Goal: Task Accomplishment & Management: Complete application form

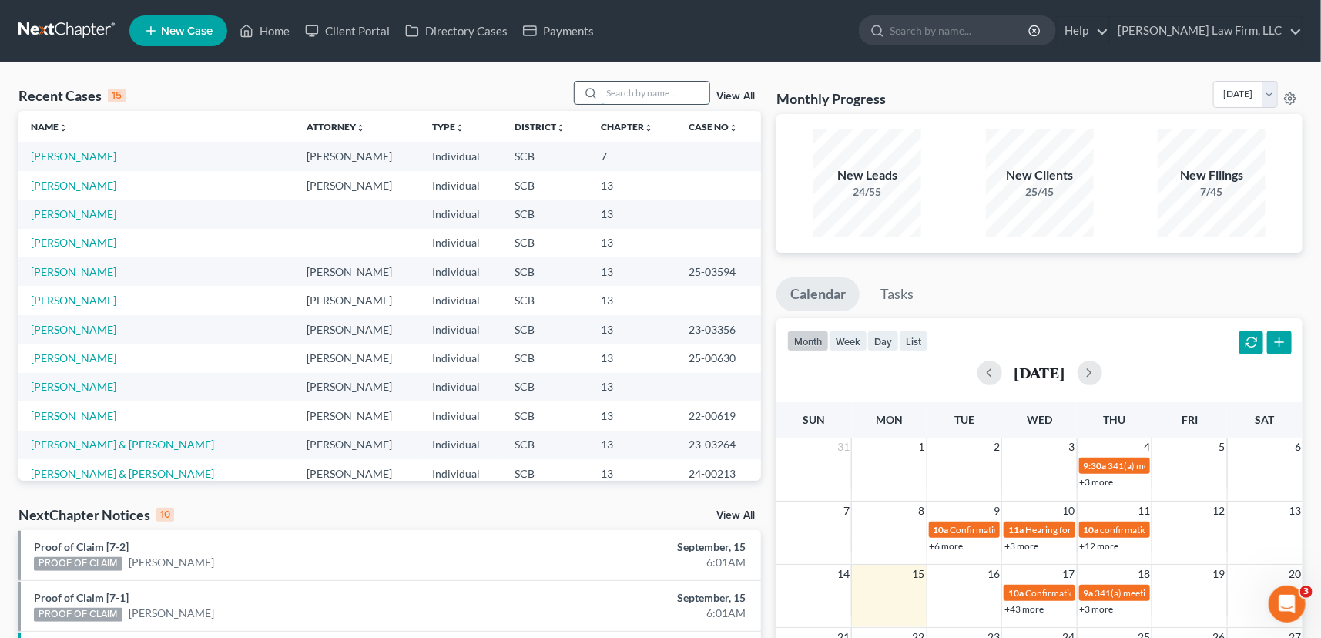
click at [607, 92] on input "search" at bounding box center [656, 93] width 108 height 22
drag, startPoint x: 264, startPoint y: 26, endPoint x: 273, endPoint y: 31, distance: 10.3
click at [264, 27] on link "Home" at bounding box center [264, 31] width 65 height 28
click at [613, 97] on input "search" at bounding box center [656, 93] width 108 height 22
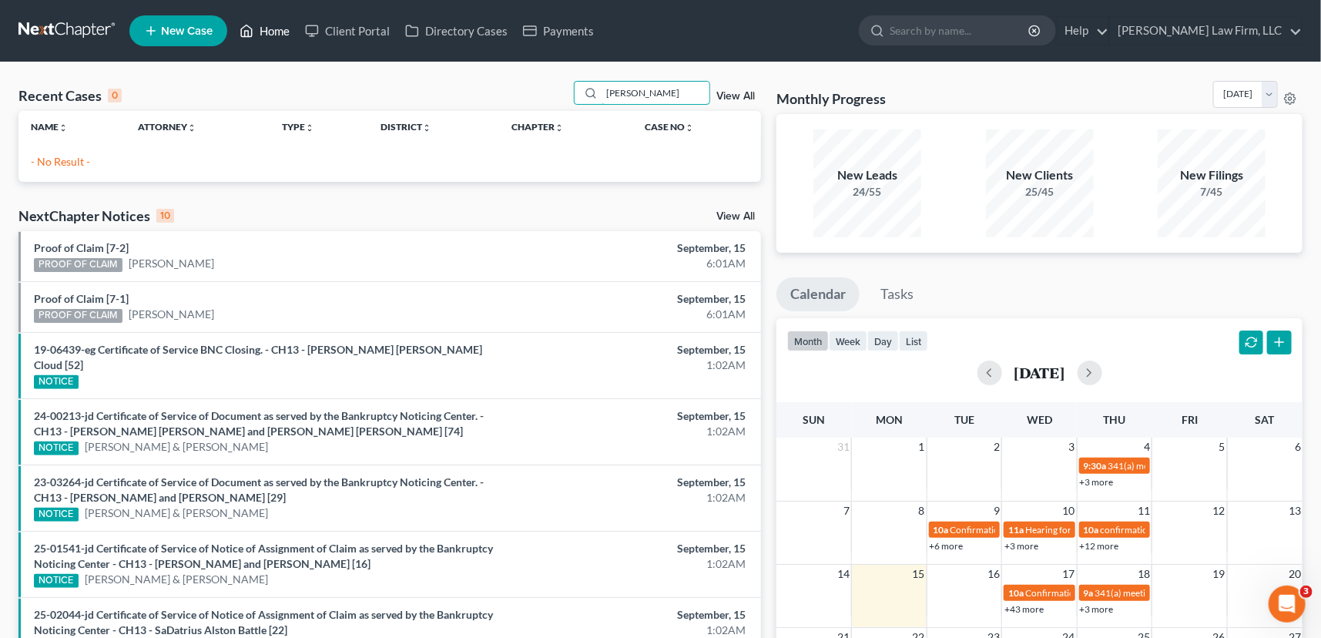
type input "[PERSON_NAME]"
click at [280, 24] on link "Home" at bounding box center [264, 31] width 65 height 28
drag, startPoint x: 659, startPoint y: 93, endPoint x: 529, endPoint y: 102, distance: 130.5
click at [542, 99] on div "Recent Cases 0 [PERSON_NAME] View All" at bounding box center [389, 96] width 742 height 30
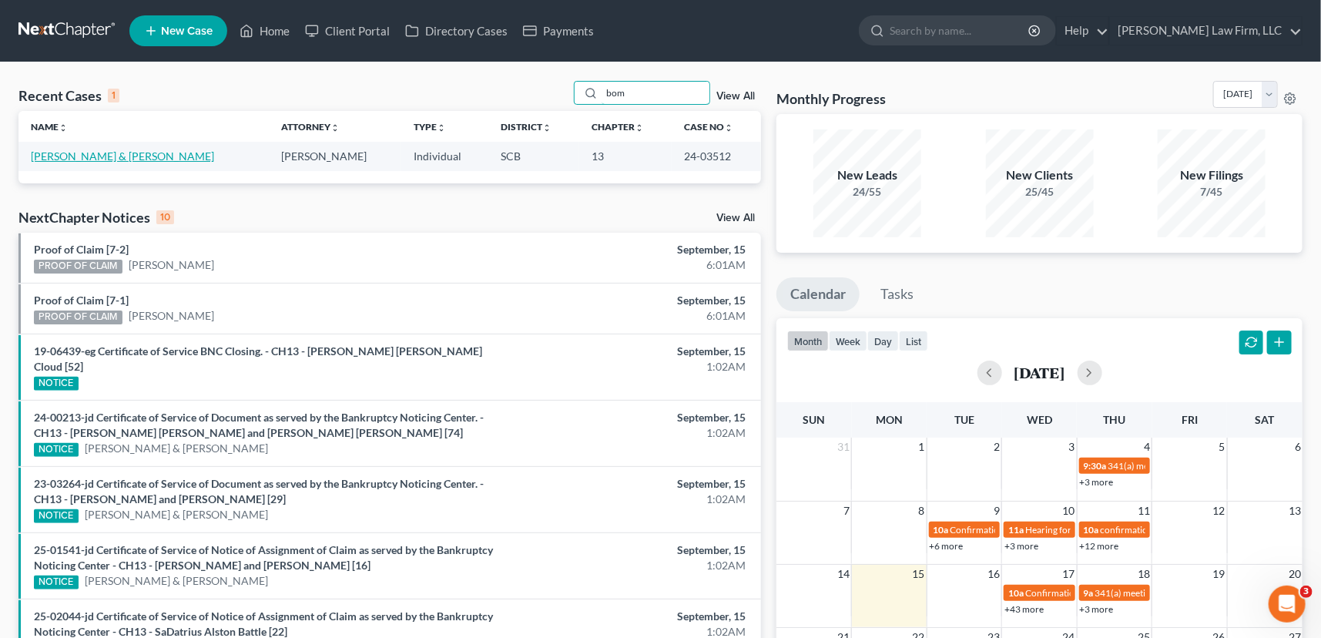
type input "bom"
click at [93, 153] on link "[PERSON_NAME] & [PERSON_NAME]" at bounding box center [122, 155] width 183 height 13
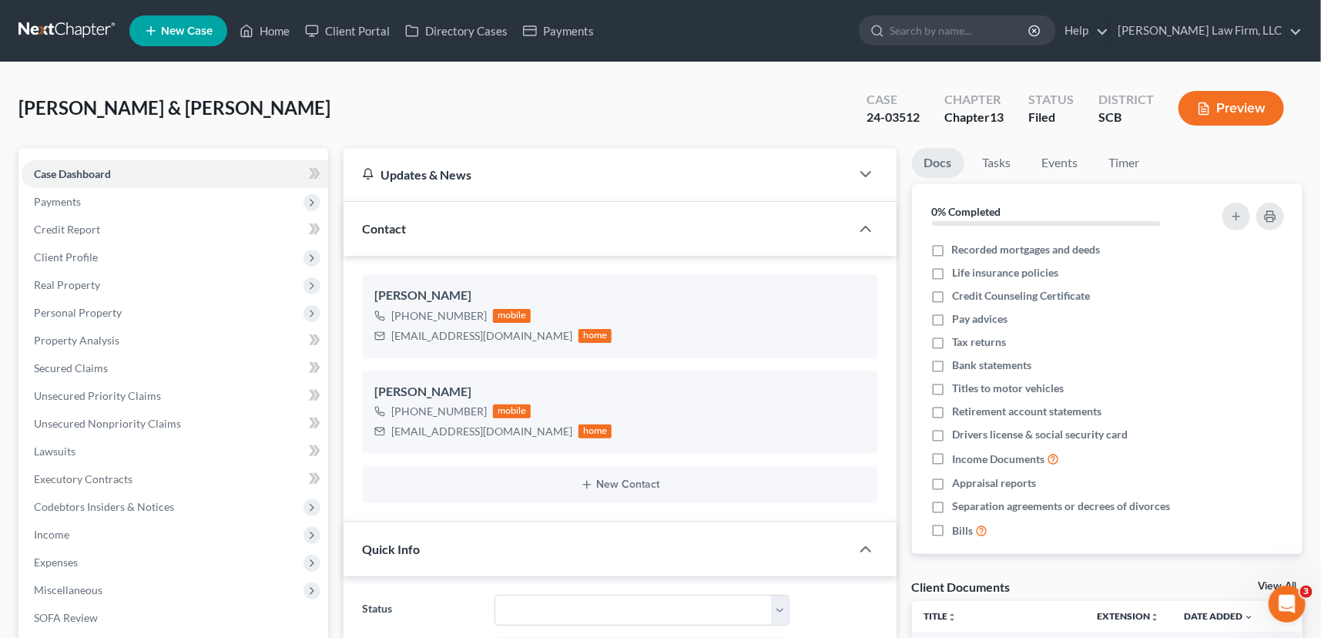
select select "0"
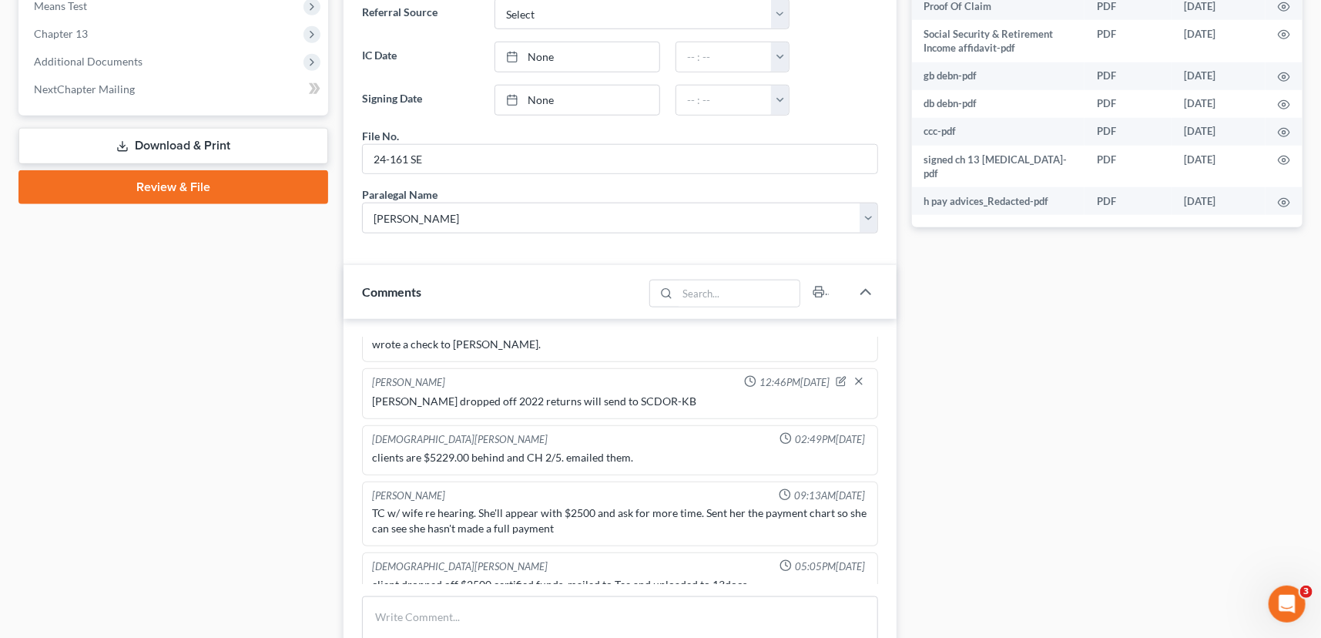
scroll to position [770, 0]
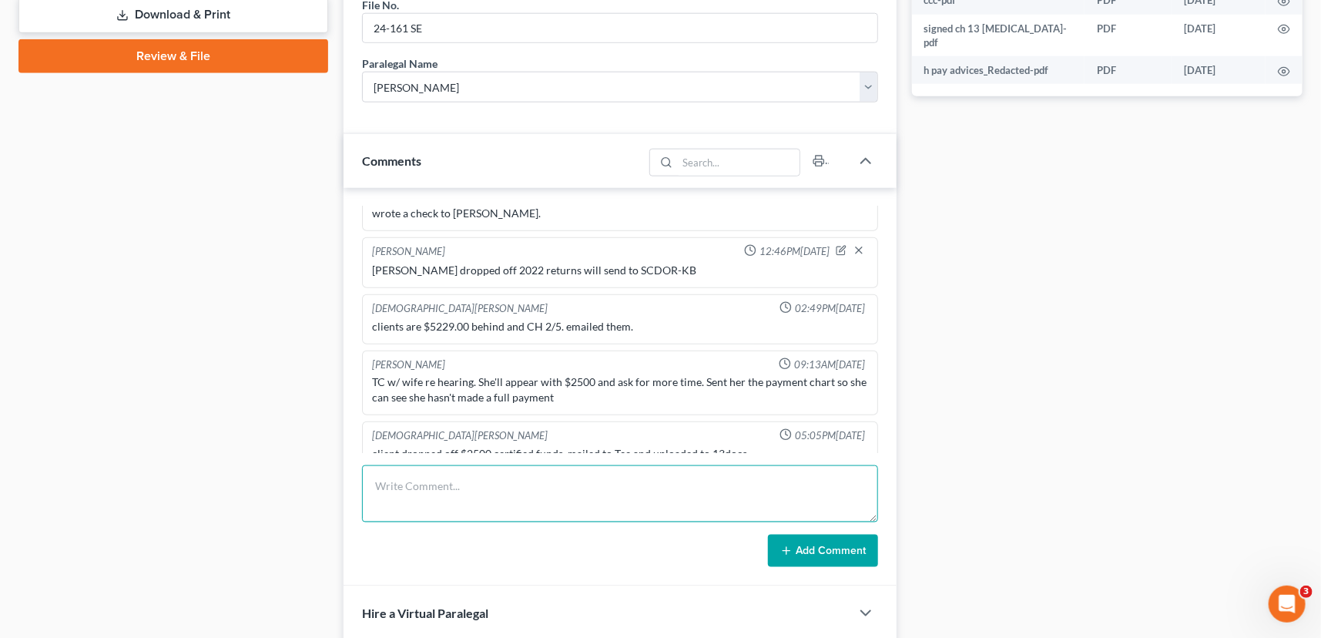
click at [391, 472] on textarea at bounding box center [620, 493] width 516 height 57
type textarea "Client called and got a notice of PTD and transferred to RM voice mail. sls"
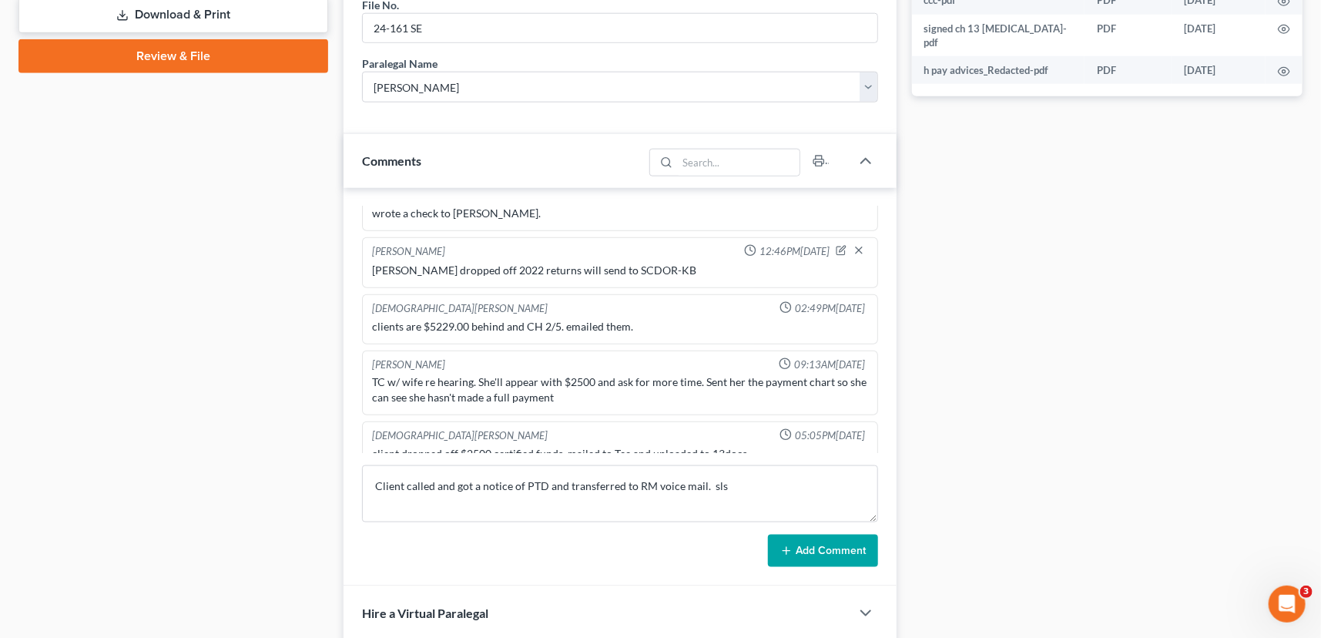
click at [824, 539] on button "Add Comment" at bounding box center [823, 551] width 110 height 32
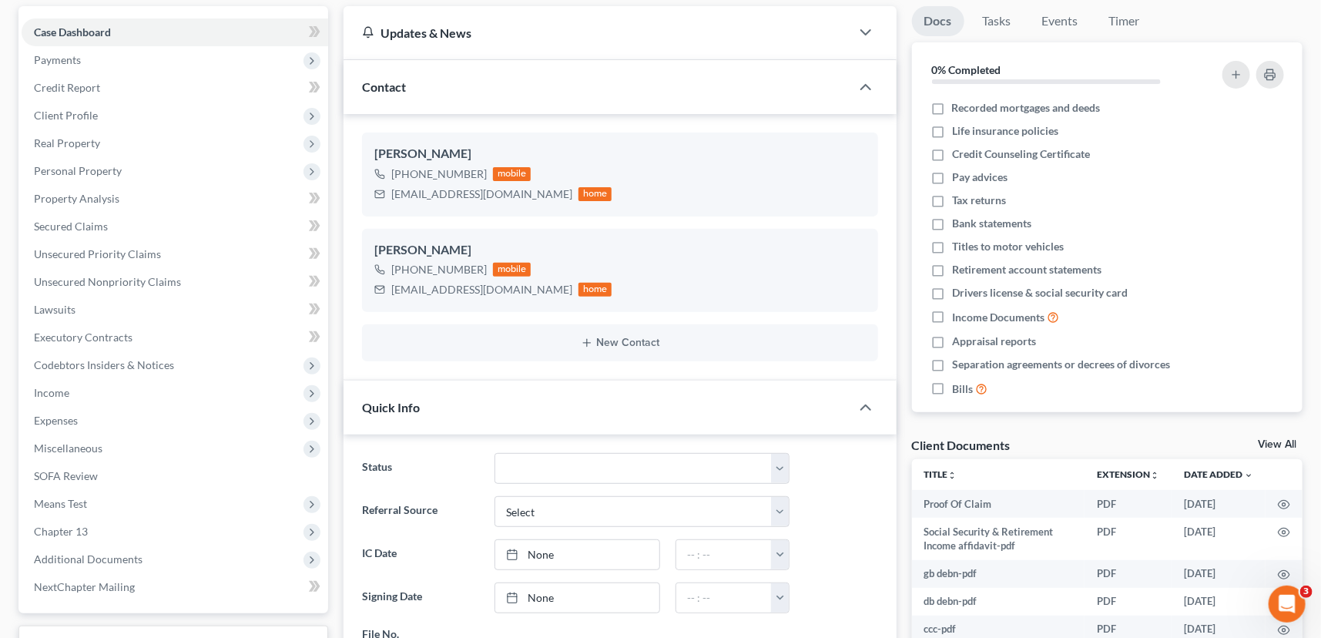
scroll to position [0, 0]
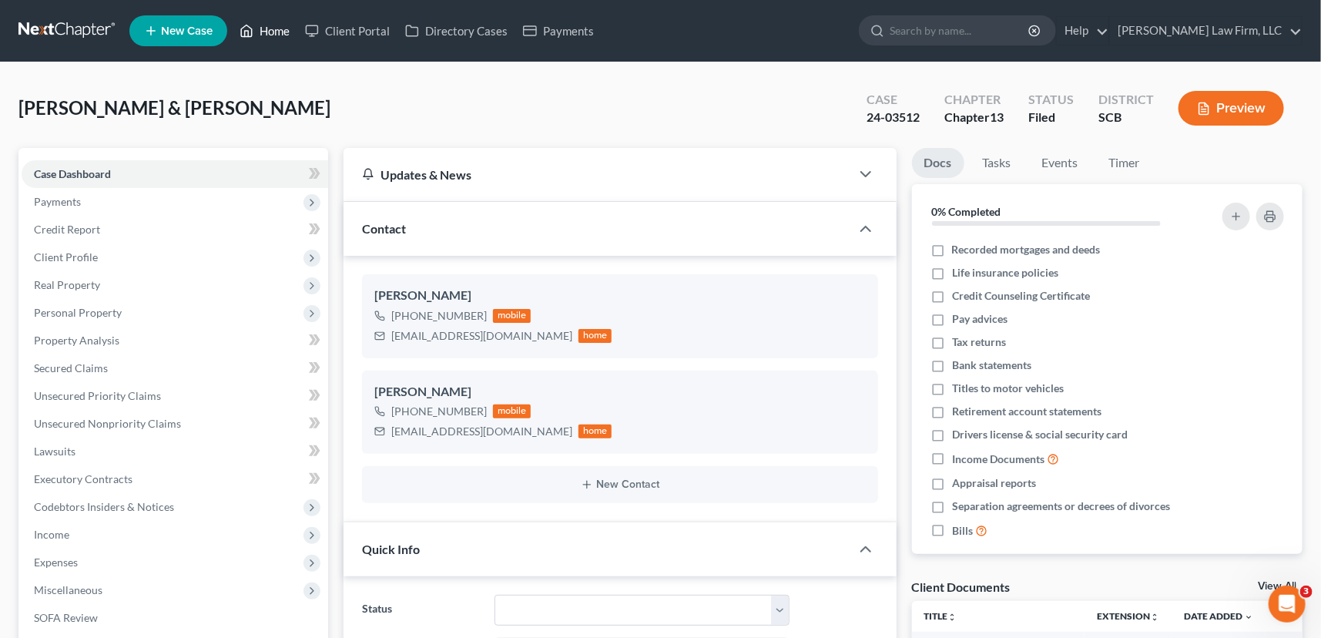
click at [271, 25] on link "Home" at bounding box center [264, 31] width 65 height 28
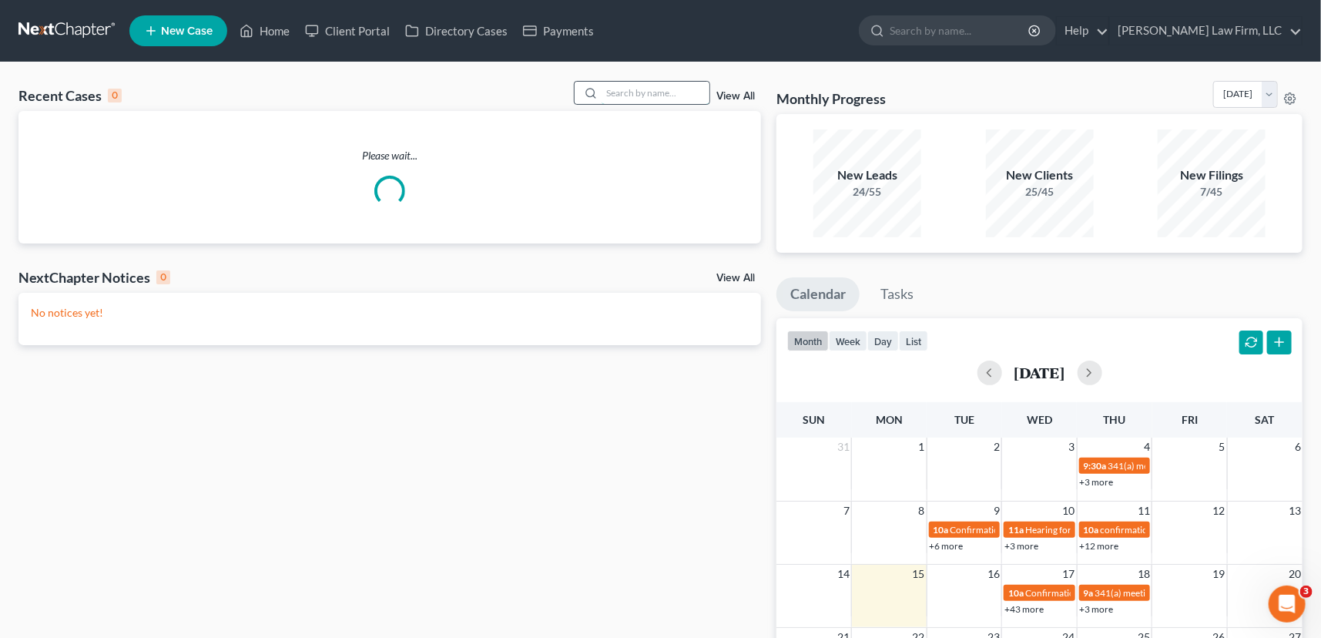
click at [605, 92] on input "search" at bounding box center [656, 93] width 108 height 22
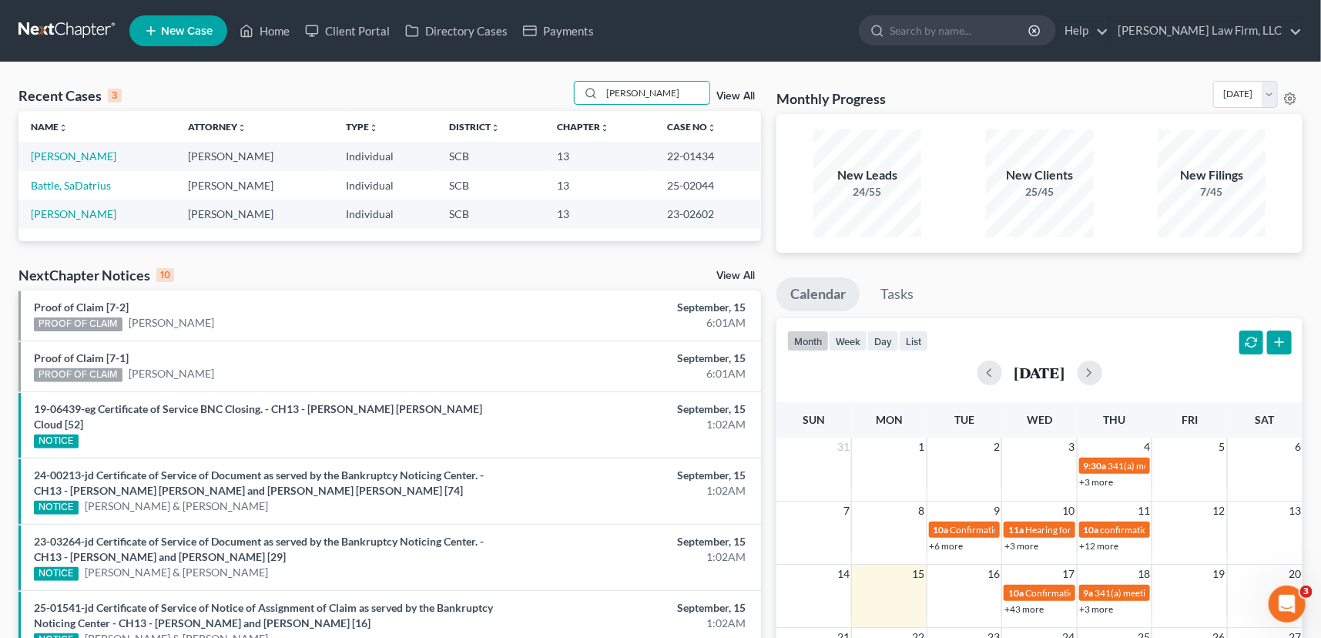
type input "[PERSON_NAME]"
click at [189, 25] on link "New Case" at bounding box center [178, 30] width 98 height 31
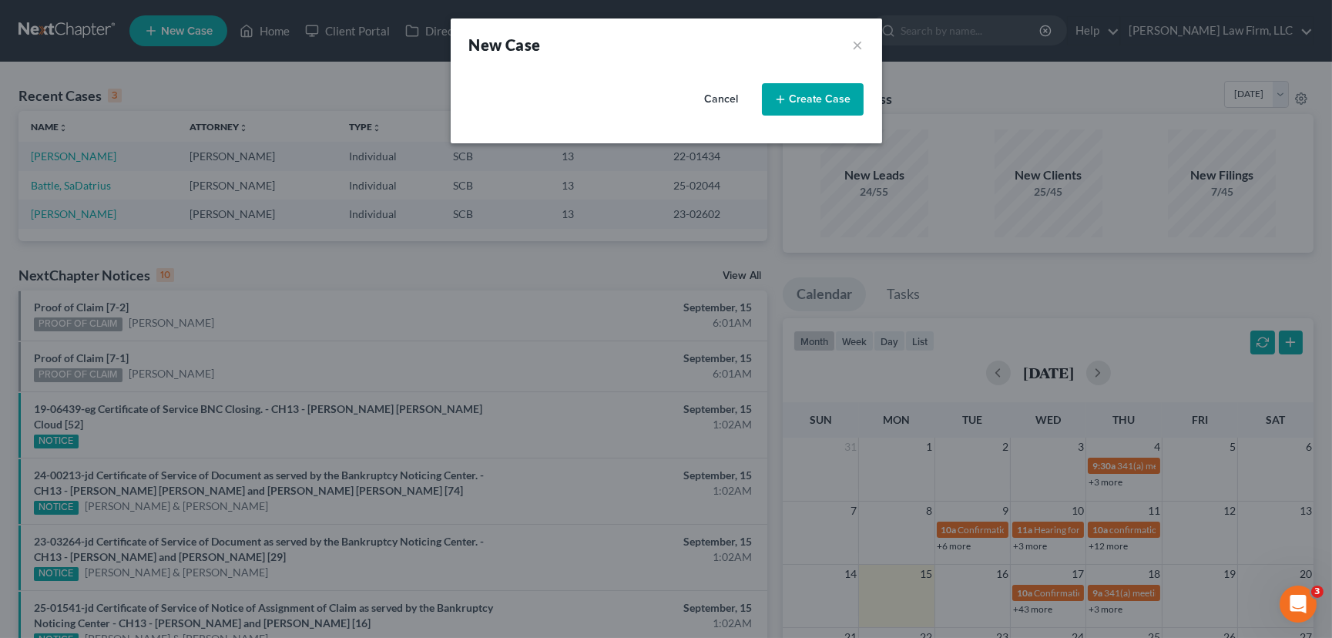
select select "72"
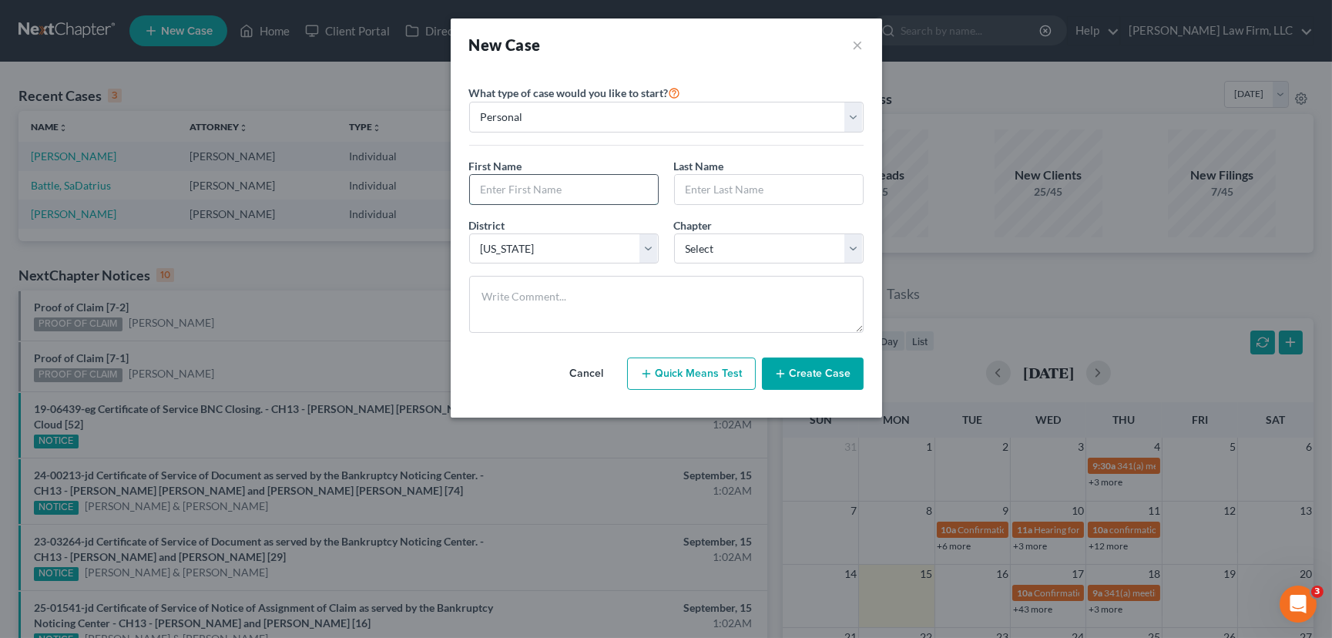
click at [490, 182] on input "text" at bounding box center [564, 189] width 188 height 29
type input "Larayssa"
type input "[PERSON_NAME]"
drag, startPoint x: 719, startPoint y: 249, endPoint x: 716, endPoint y: 261, distance: 12.9
click at [719, 250] on select "Select 7 11 12 13" at bounding box center [768, 248] width 189 height 31
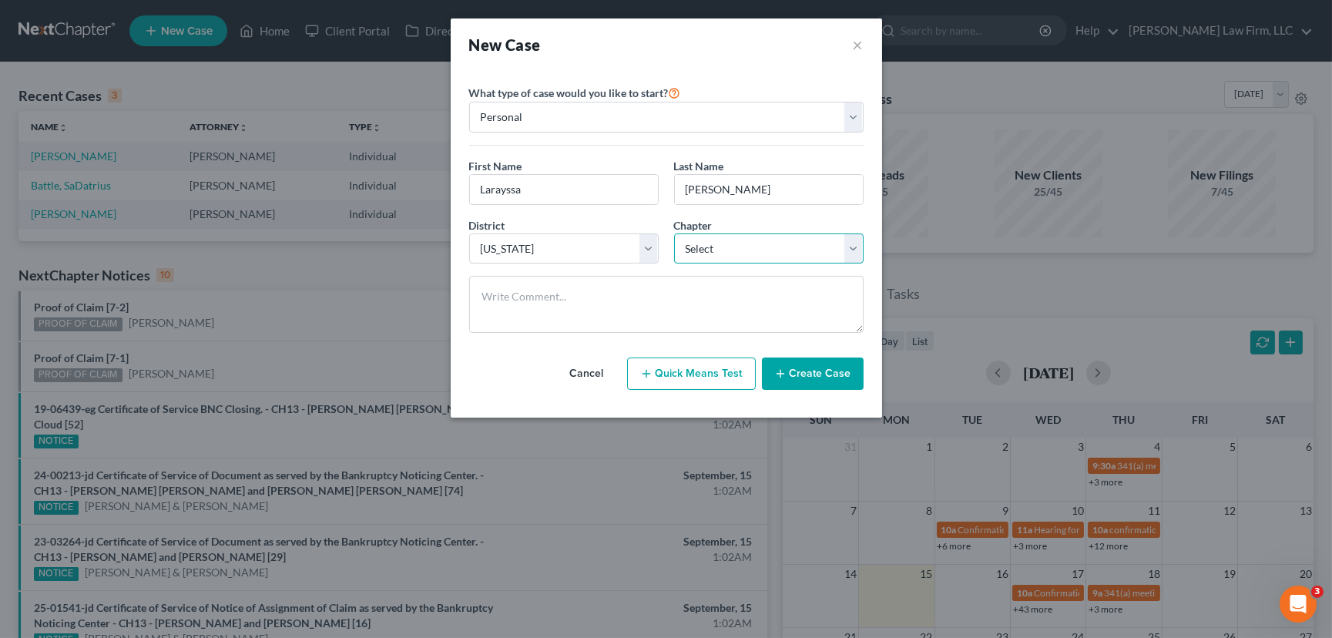
select select "3"
click at [674, 233] on select "Select 7 11 12 13" at bounding box center [768, 248] width 189 height 31
click at [813, 372] on button "Create Case" at bounding box center [813, 373] width 102 height 32
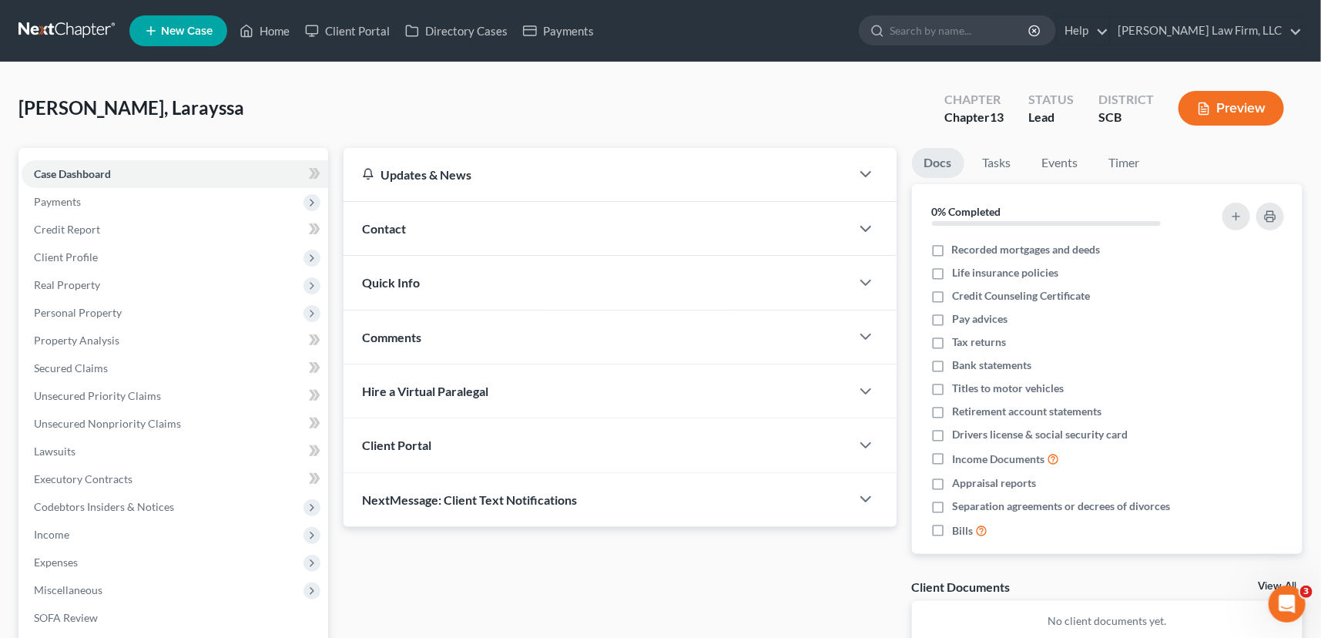
click at [394, 218] on div "Contact" at bounding box center [597, 228] width 507 height 53
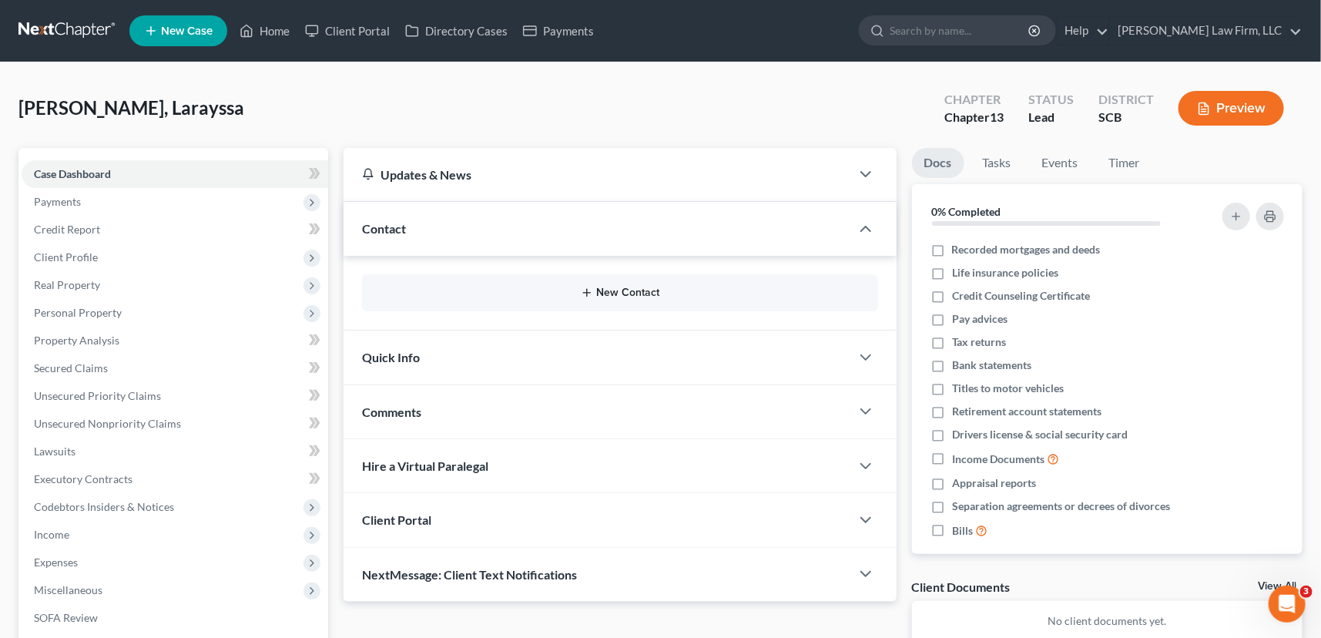
click at [625, 287] on button "New Contact" at bounding box center [619, 293] width 491 height 12
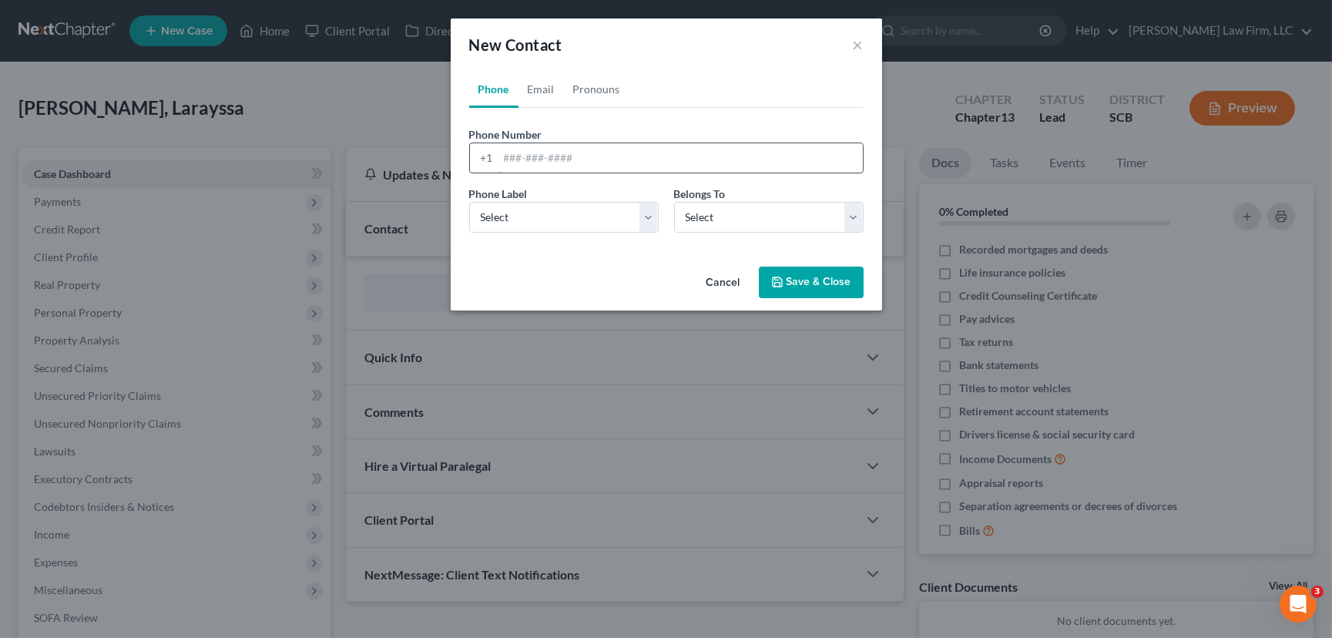
click at [503, 156] on input "tel" at bounding box center [680, 157] width 364 height 29
type input "[PHONE_NUMBER]"
drag, startPoint x: 518, startPoint y: 207, endPoint x: 510, endPoint y: 231, distance: 25.3
click at [518, 208] on select "Select Mobile Home Work Other" at bounding box center [563, 217] width 189 height 31
select select "0"
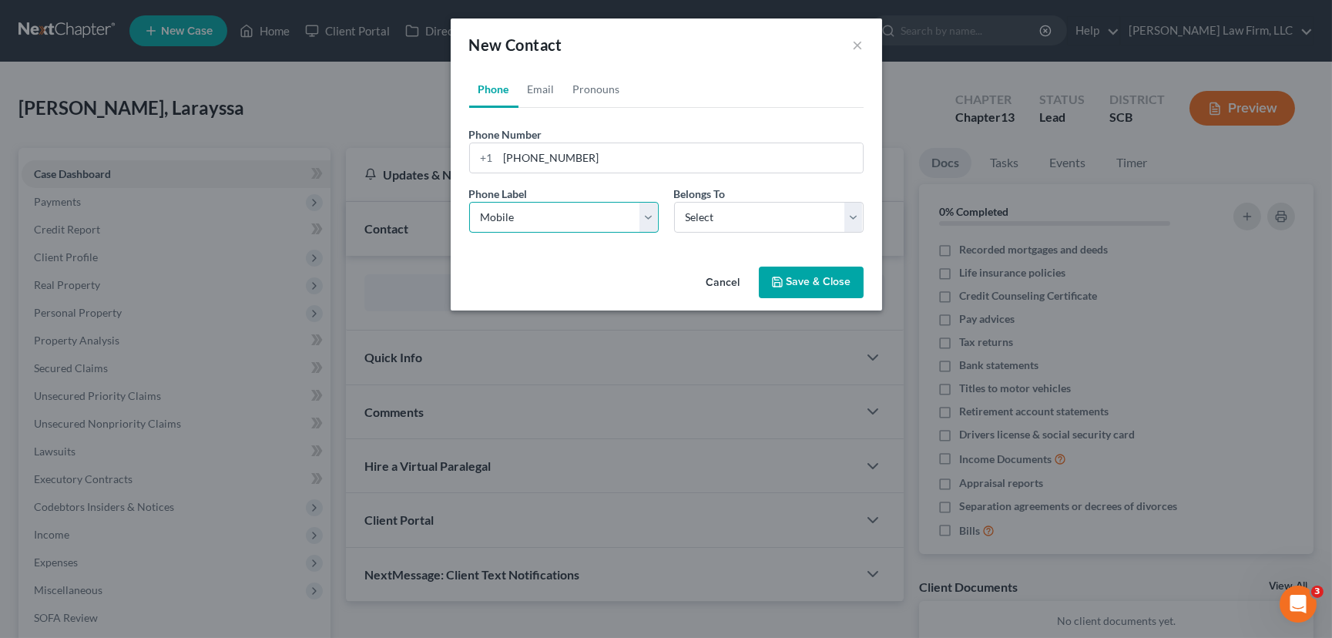
click at [469, 202] on select "Select Mobile Home Work Other" at bounding box center [563, 217] width 189 height 31
click at [850, 216] on select "Select Client Other" at bounding box center [768, 217] width 189 height 31
select select "0"
click at [674, 202] on select "Select Client Other" at bounding box center [768, 217] width 189 height 31
select select "0"
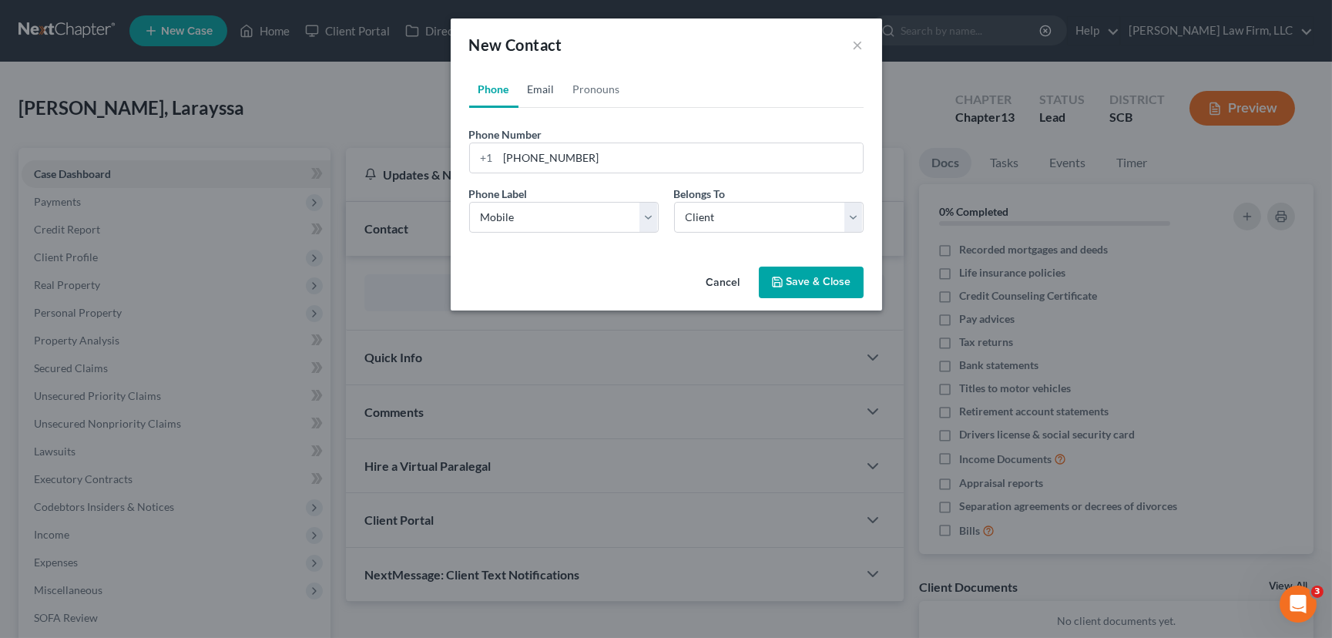
click at [539, 84] on link "Email" at bounding box center [540, 89] width 45 height 37
click at [504, 153] on input "email" at bounding box center [680, 157] width 364 height 29
type input "[EMAIL_ADDRESS][DOMAIN_NAME]"
click at [514, 204] on select "Select Home Work Other" at bounding box center [563, 217] width 189 height 31
click at [799, 280] on button "Save & Close" at bounding box center [811, 282] width 105 height 32
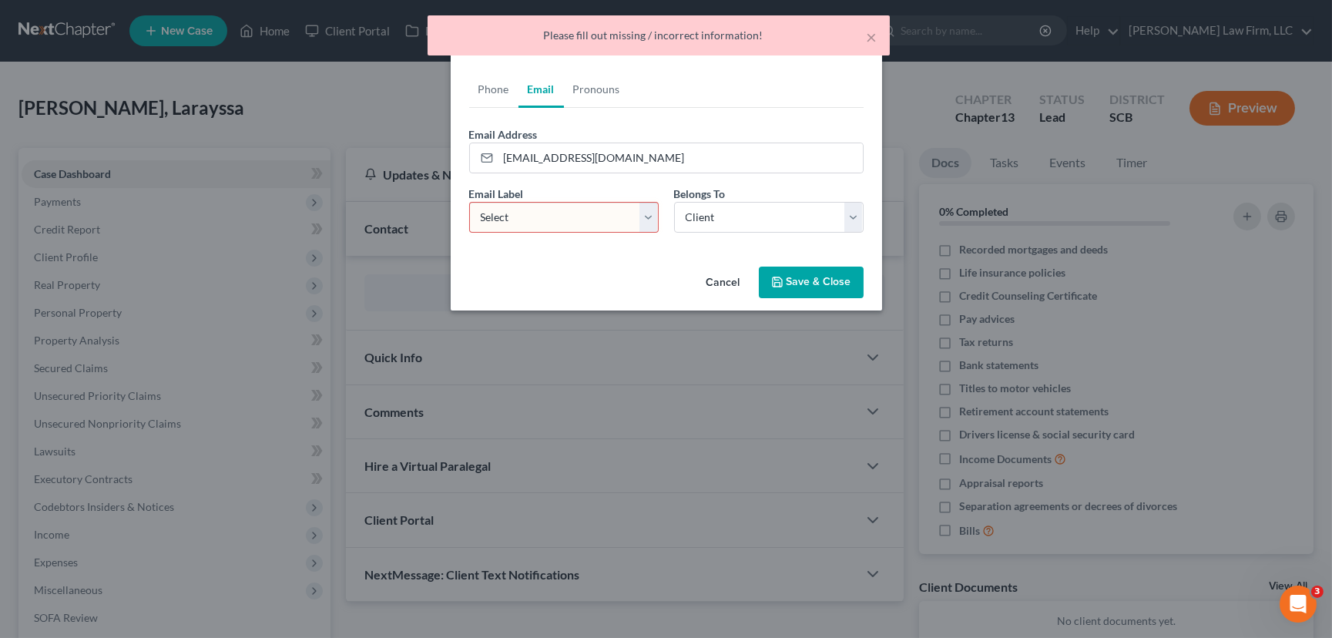
click at [539, 213] on select "Select Home Work Other" at bounding box center [563, 217] width 189 height 31
select select "0"
click at [469, 202] on select "Select Home Work Other" at bounding box center [563, 217] width 189 height 31
click at [803, 276] on button "Save & Close" at bounding box center [811, 282] width 105 height 32
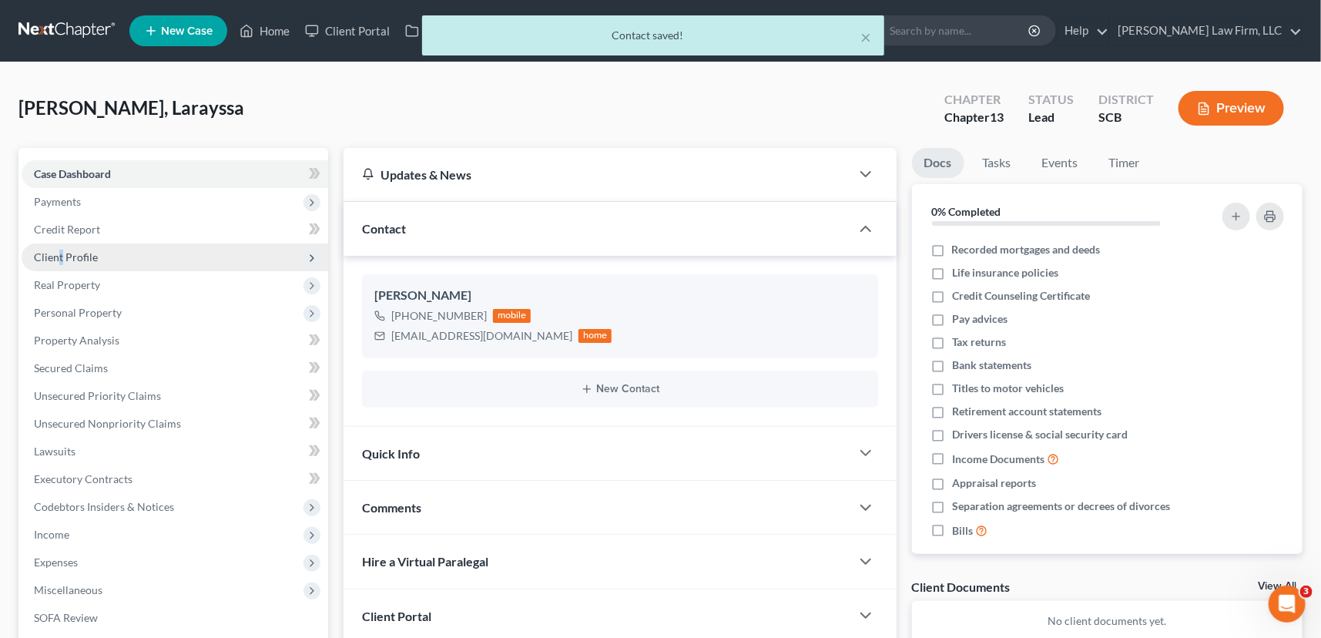
drag, startPoint x: 60, startPoint y: 253, endPoint x: 69, endPoint y: 256, distance: 9.3
click at [64, 258] on span "Client Profile" at bounding box center [66, 256] width 64 height 13
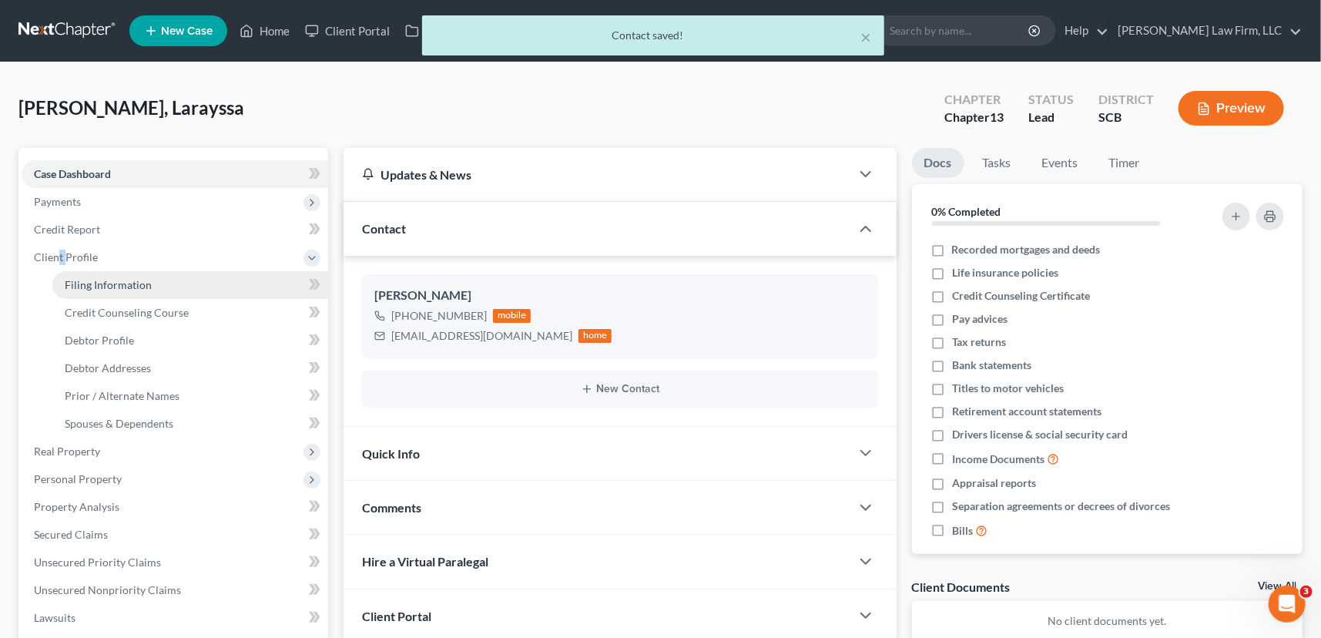
drag, startPoint x: 116, startPoint y: 277, endPoint x: 285, endPoint y: 285, distance: 169.7
click at [116, 278] on span "Filing Information" at bounding box center [108, 284] width 87 height 13
select select "1"
select select "0"
select select "3"
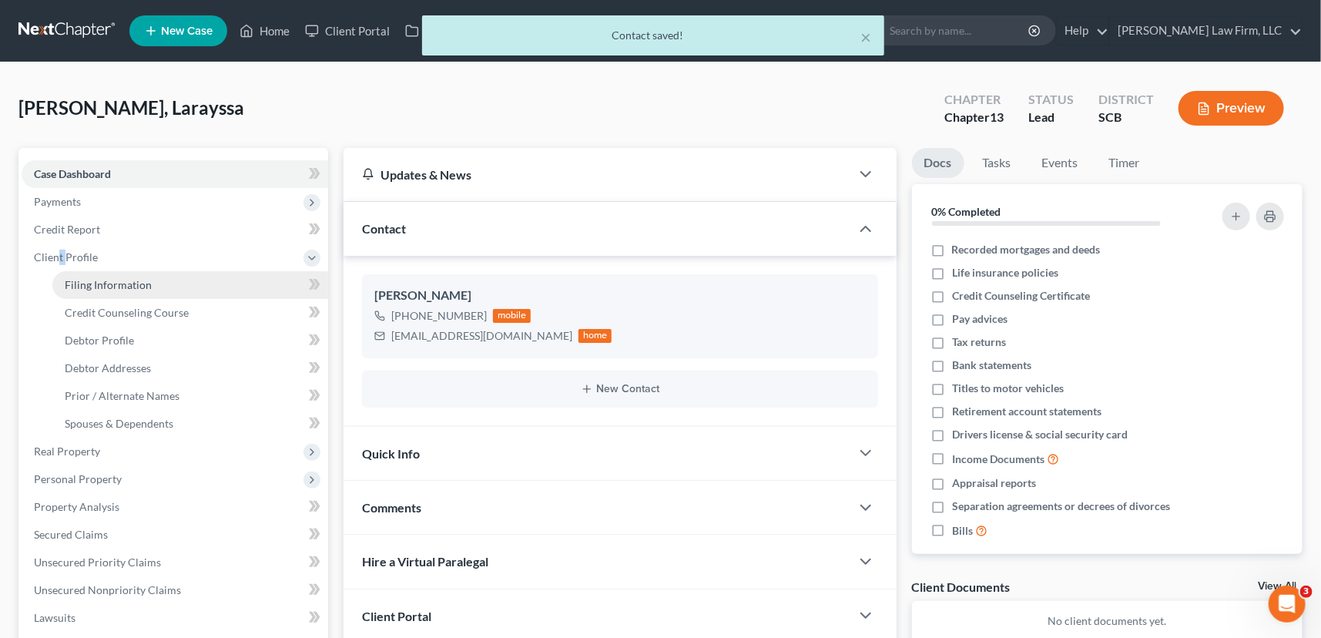
select select "72"
select select "42"
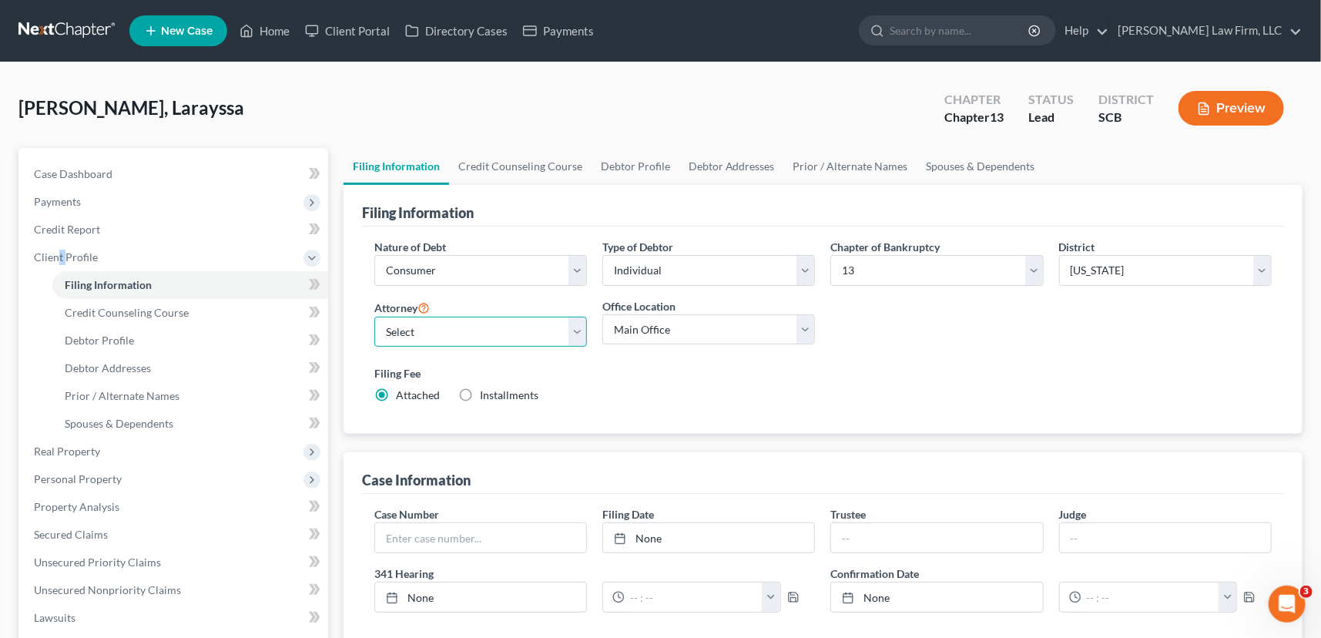
click at [511, 333] on select "Select [PERSON_NAME] - SCB [PERSON_NAME] - SCB" at bounding box center [480, 332] width 213 height 31
select select "0"
click at [374, 317] on select "Select [PERSON_NAME] - SCB [PERSON_NAME] - SCB" at bounding box center [480, 332] width 213 height 31
click at [103, 340] on span "Debtor Profile" at bounding box center [99, 339] width 69 height 13
select select "0"
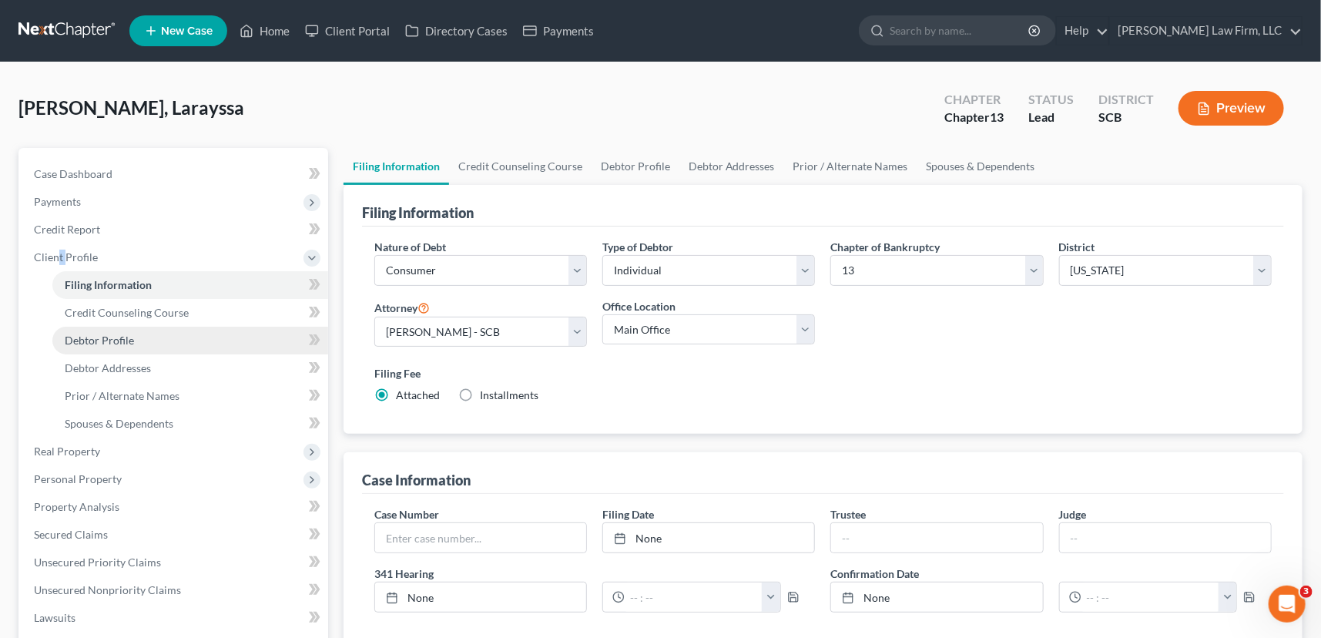
select select "0"
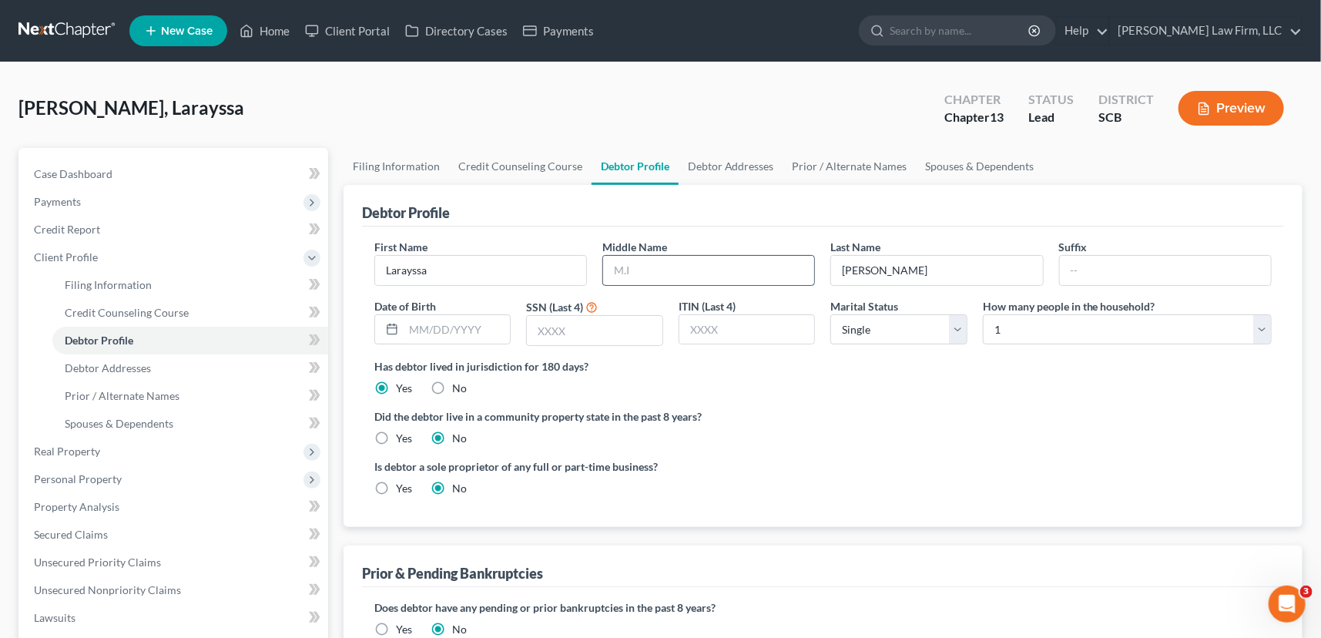
click at [618, 277] on input "text" at bounding box center [708, 270] width 211 height 29
type input "J"
click at [125, 364] on span "Debtor Addresses" at bounding box center [108, 367] width 86 height 13
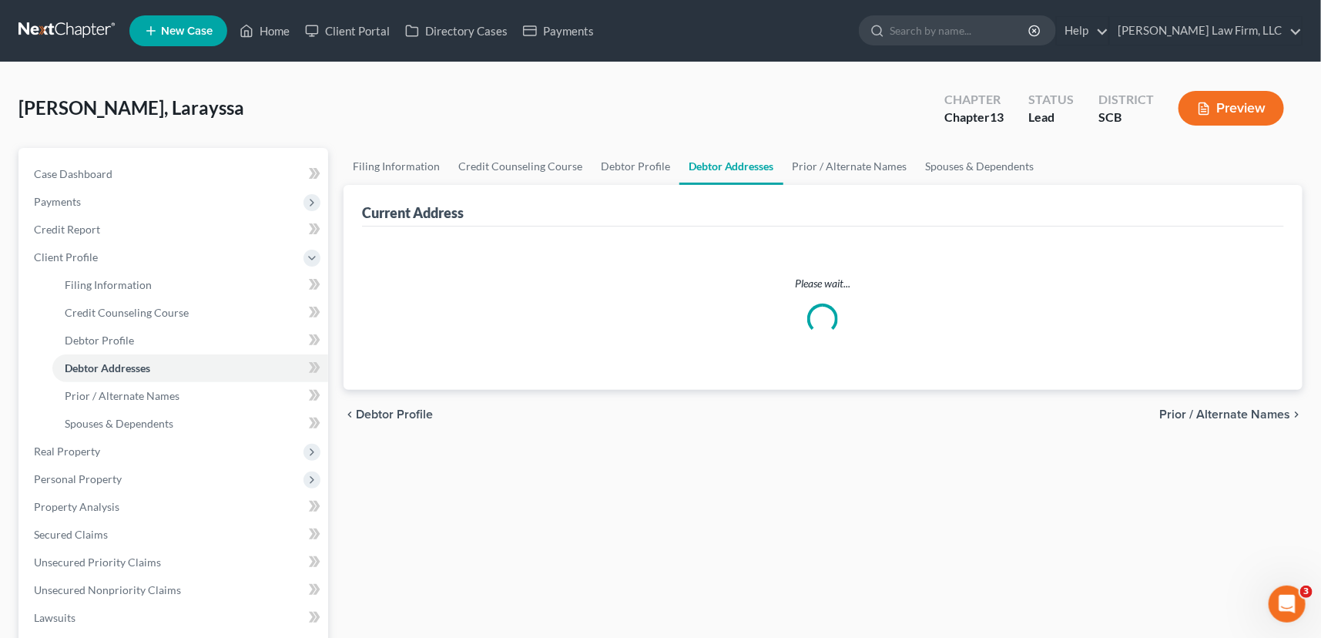
select select "0"
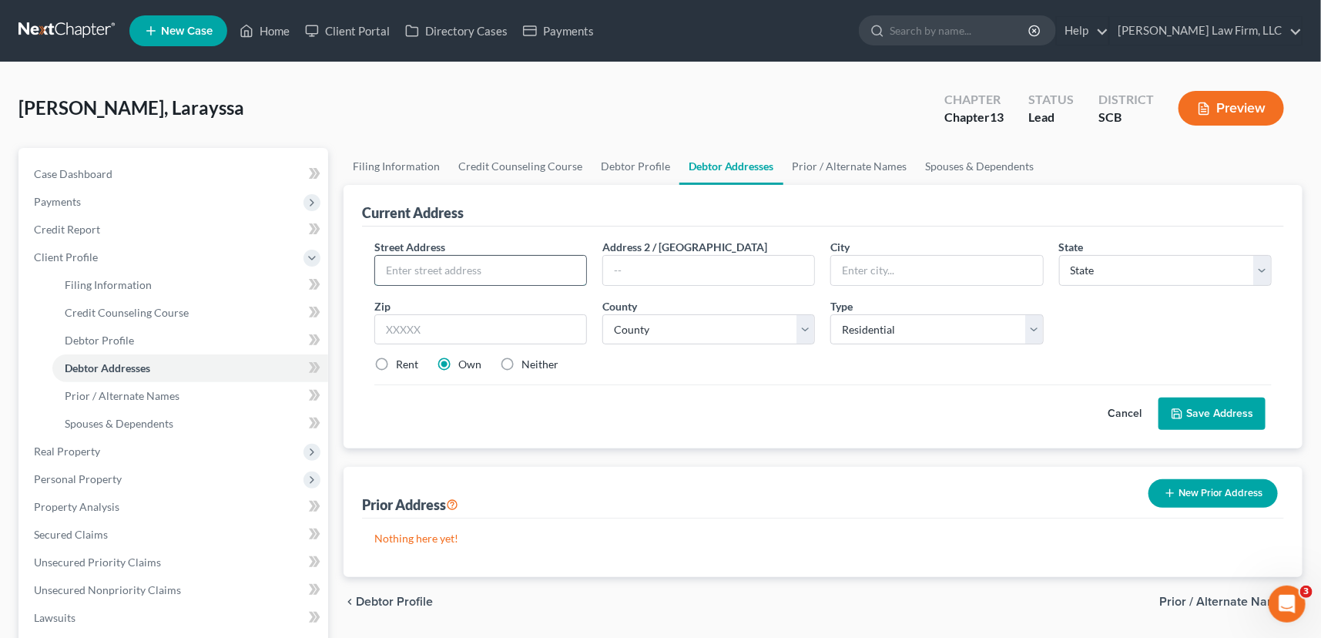
click at [398, 267] on input "text" at bounding box center [480, 270] width 211 height 29
type input "[STREET_ADDRESS][PERSON_NAME]"
type input "[GEOGRAPHIC_DATA]"
click at [1071, 273] on select "State [US_STATE] AK AR AZ CA CO CT DE DC [GEOGRAPHIC_DATA] [GEOGRAPHIC_DATA] GU…" at bounding box center [1165, 270] width 213 height 31
select select "42"
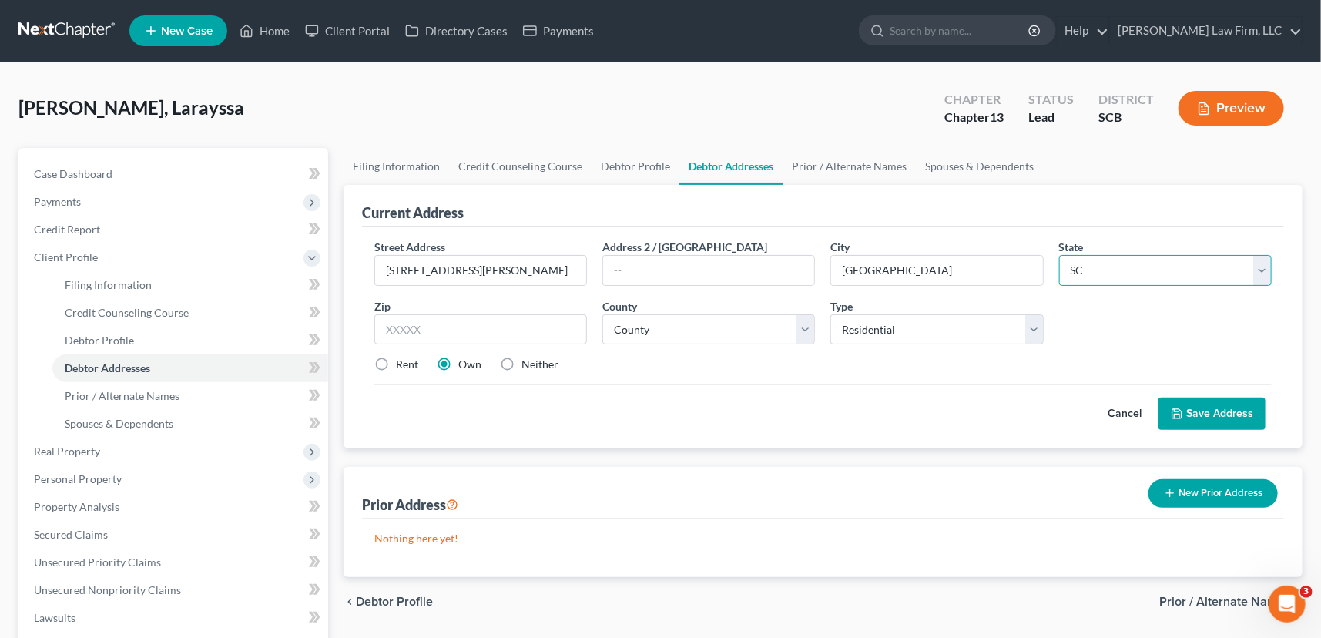
click at [1080, 265] on select "State [US_STATE] AK AR AZ CA CO CT DE DC [GEOGRAPHIC_DATA] [GEOGRAPHIC_DATA] GU…" at bounding box center [1165, 270] width 213 height 31
click at [386, 327] on input "text" at bounding box center [480, 329] width 213 height 31
type input "29420"
click at [643, 322] on select "County [GEOGRAPHIC_DATA] [GEOGRAPHIC_DATA] [GEOGRAPHIC_DATA] [GEOGRAPHIC_DATA] …" at bounding box center [708, 329] width 213 height 31
select select "17"
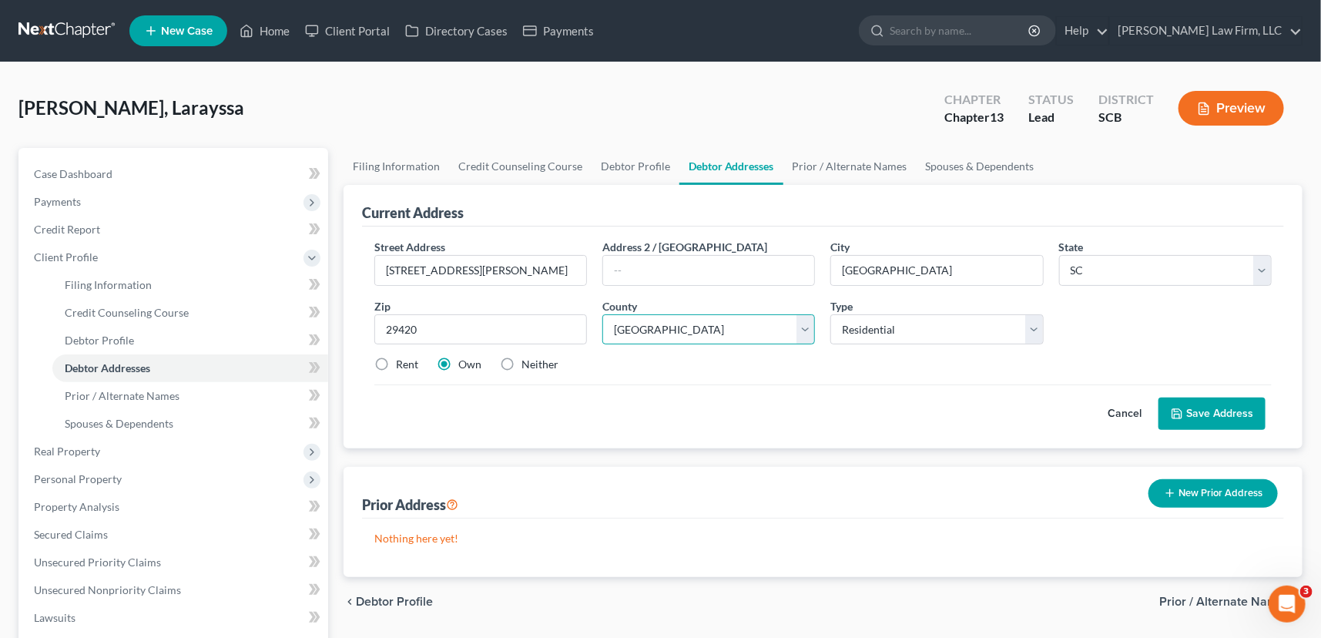
click at [602, 314] on select "County [GEOGRAPHIC_DATA] [GEOGRAPHIC_DATA] [GEOGRAPHIC_DATA] [GEOGRAPHIC_DATA] …" at bounding box center [708, 329] width 213 height 31
click at [1228, 407] on button "Save Address" at bounding box center [1211, 413] width 107 height 32
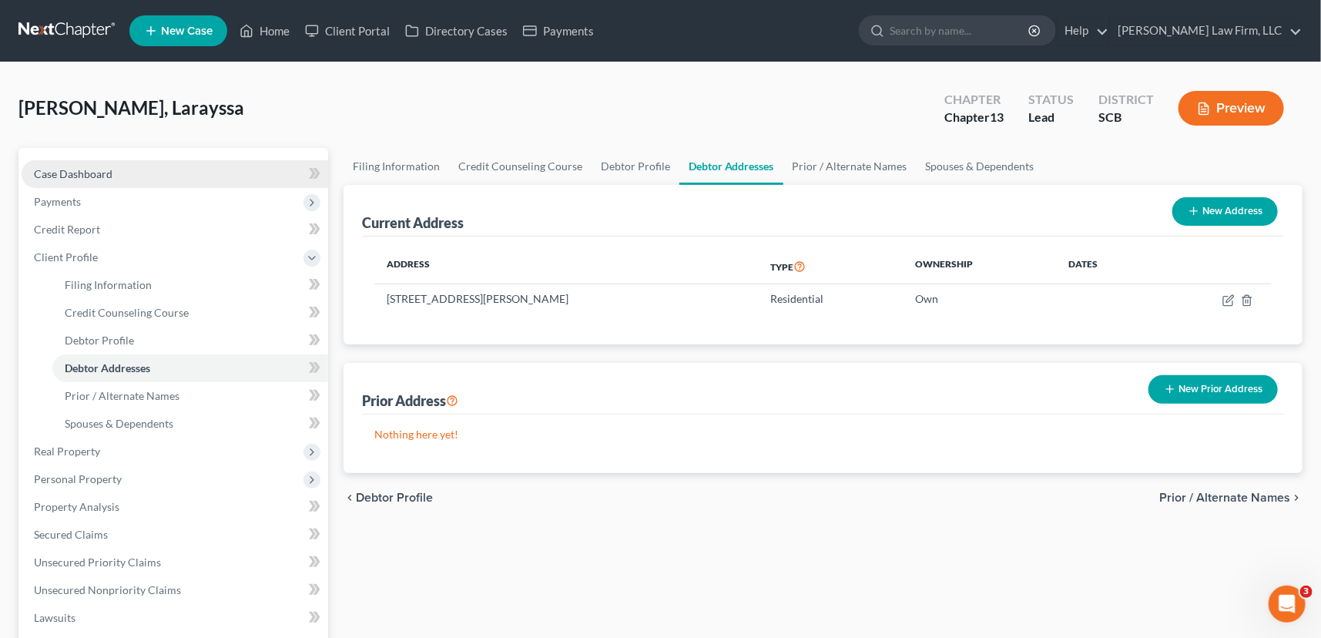
click at [71, 174] on span "Case Dashboard" at bounding box center [73, 173] width 79 height 13
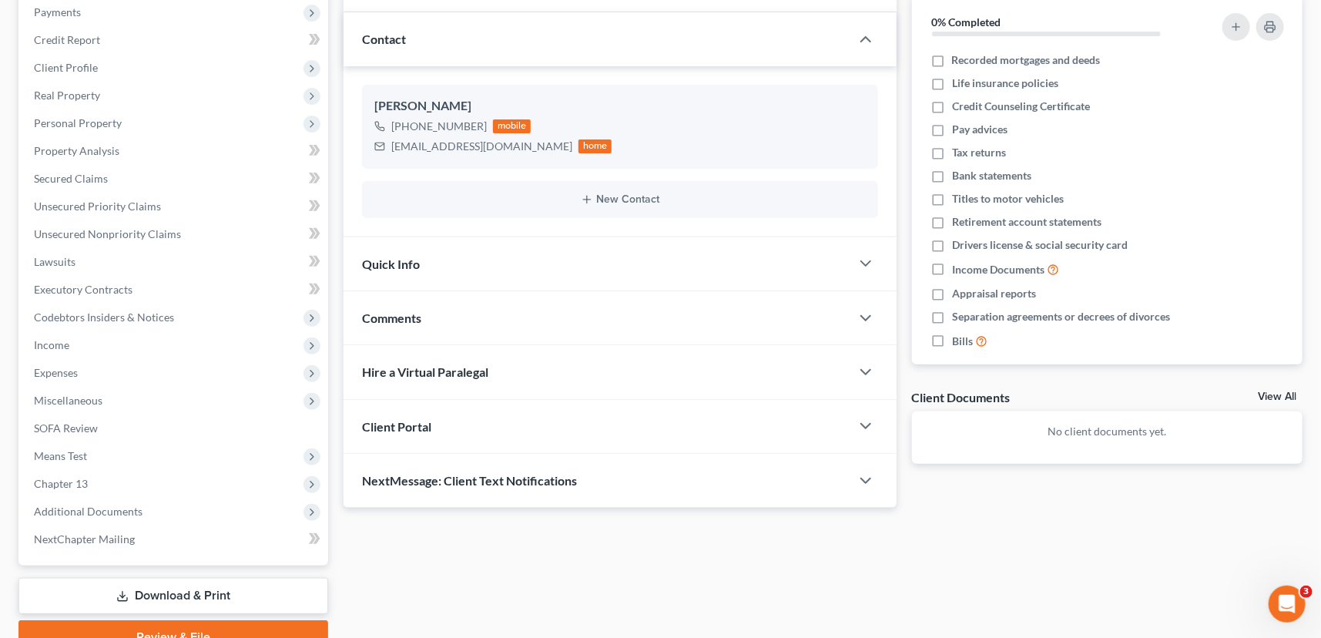
scroll to position [209, 0]
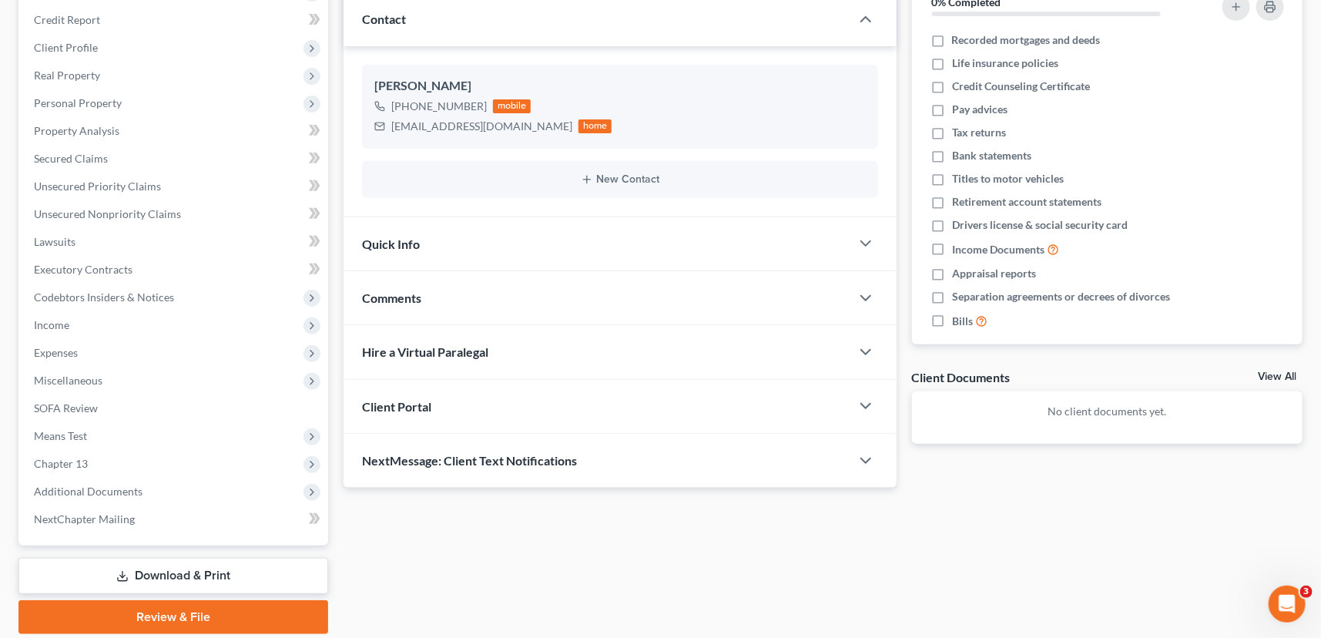
click at [395, 239] on span "Quick Info" at bounding box center [391, 243] width 58 height 15
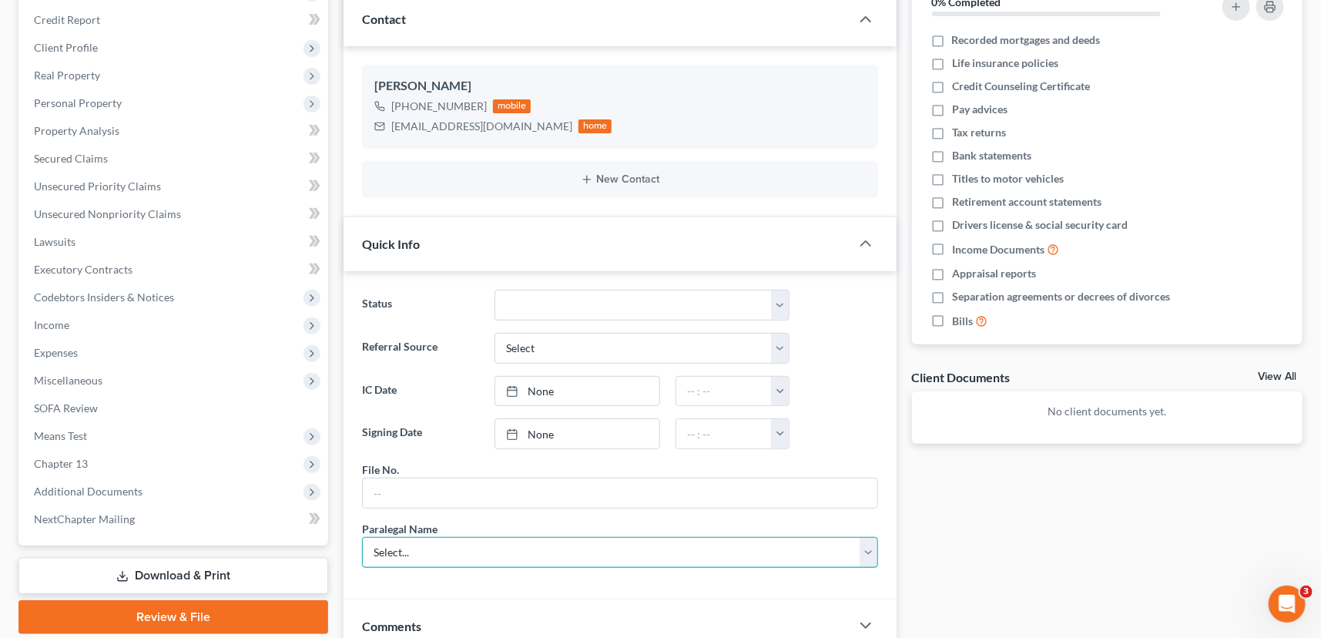
click at [394, 550] on select "Select... [PERSON_NAME] [PERSON_NAME] [PERSON_NAME] [PERSON_NAME]" at bounding box center [620, 552] width 516 height 31
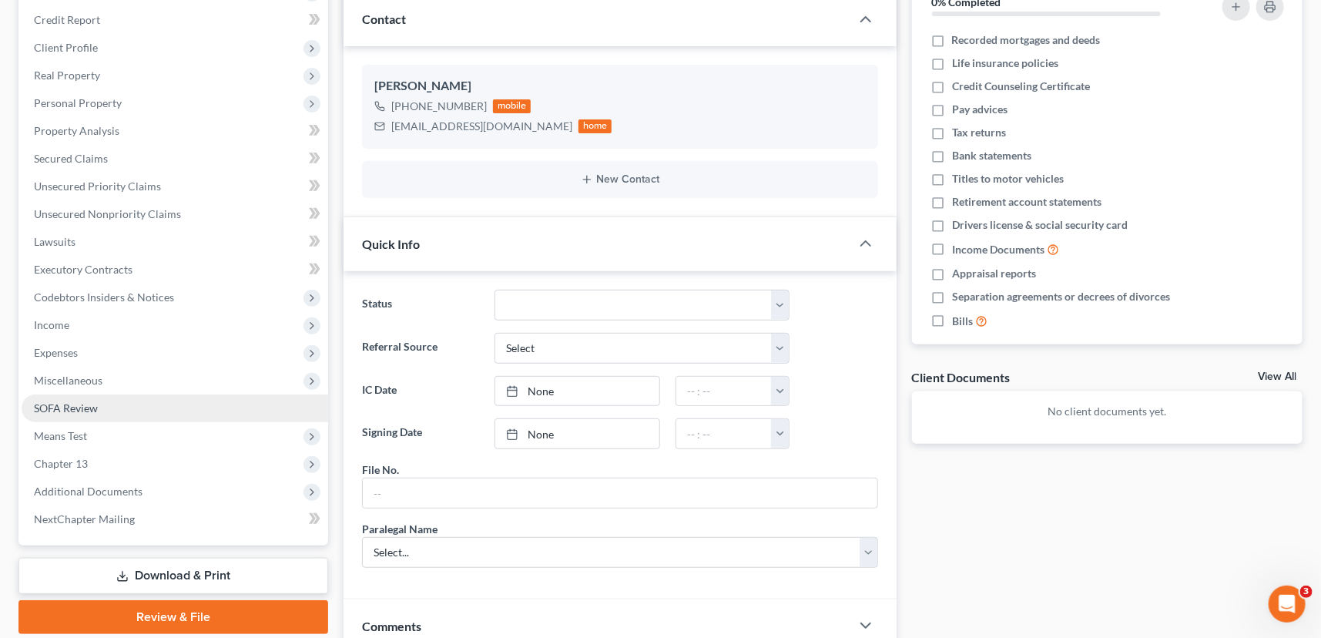
click at [270, 397] on link "SOFA Review" at bounding box center [175, 408] width 307 height 28
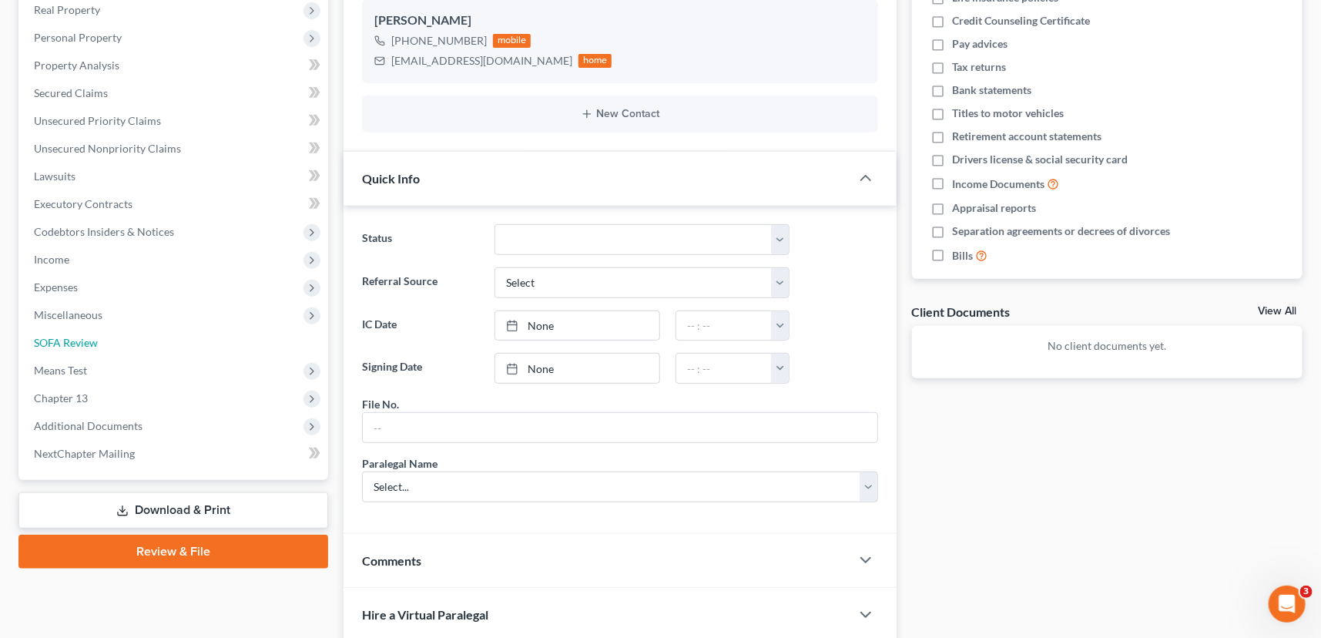
scroll to position [350, 0]
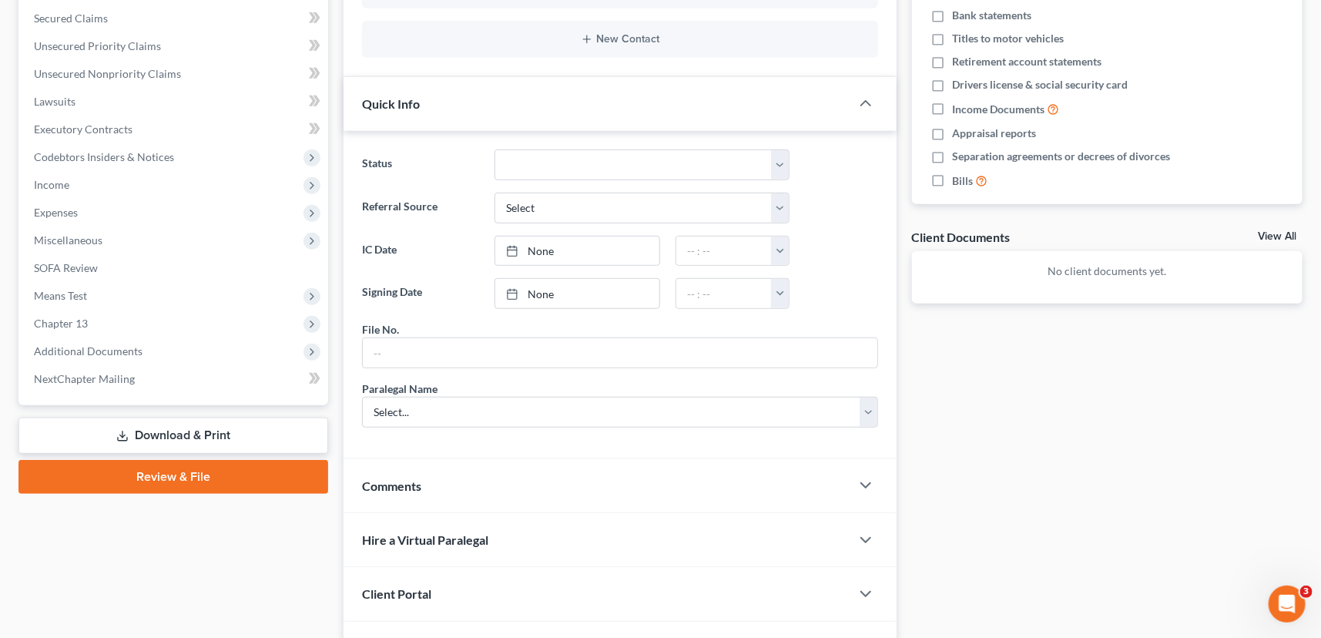
click at [396, 588] on span "Client Portal" at bounding box center [396, 593] width 69 height 15
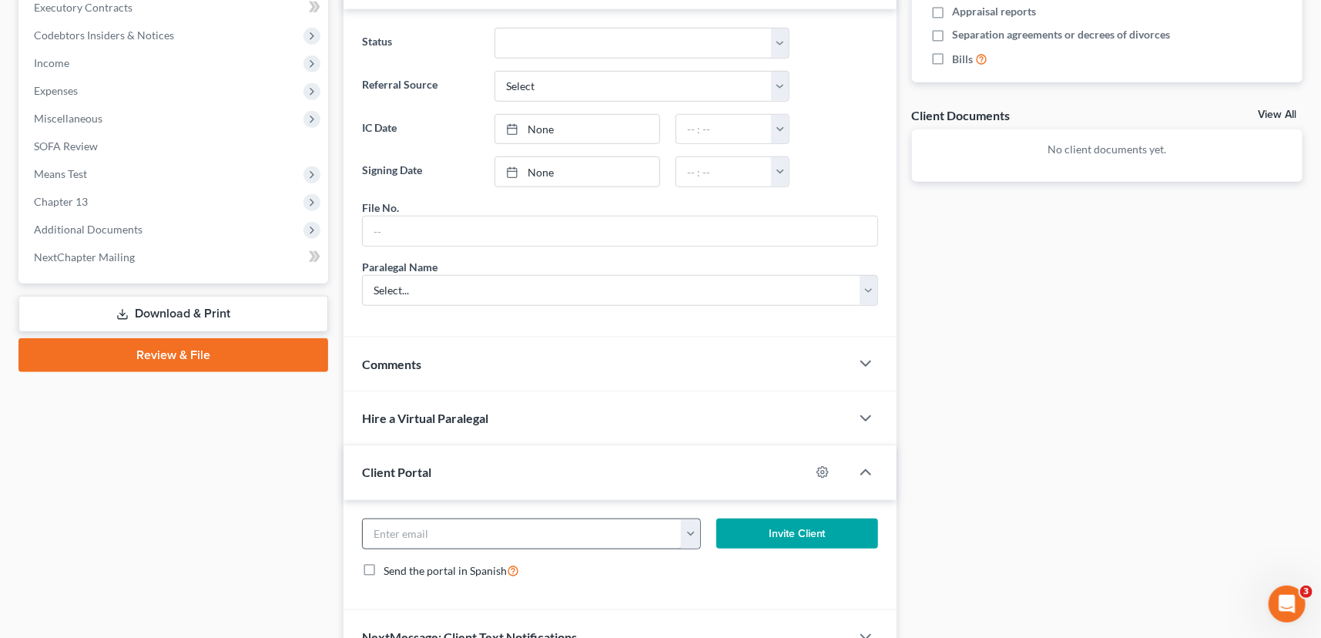
scroll to position [490, 0]
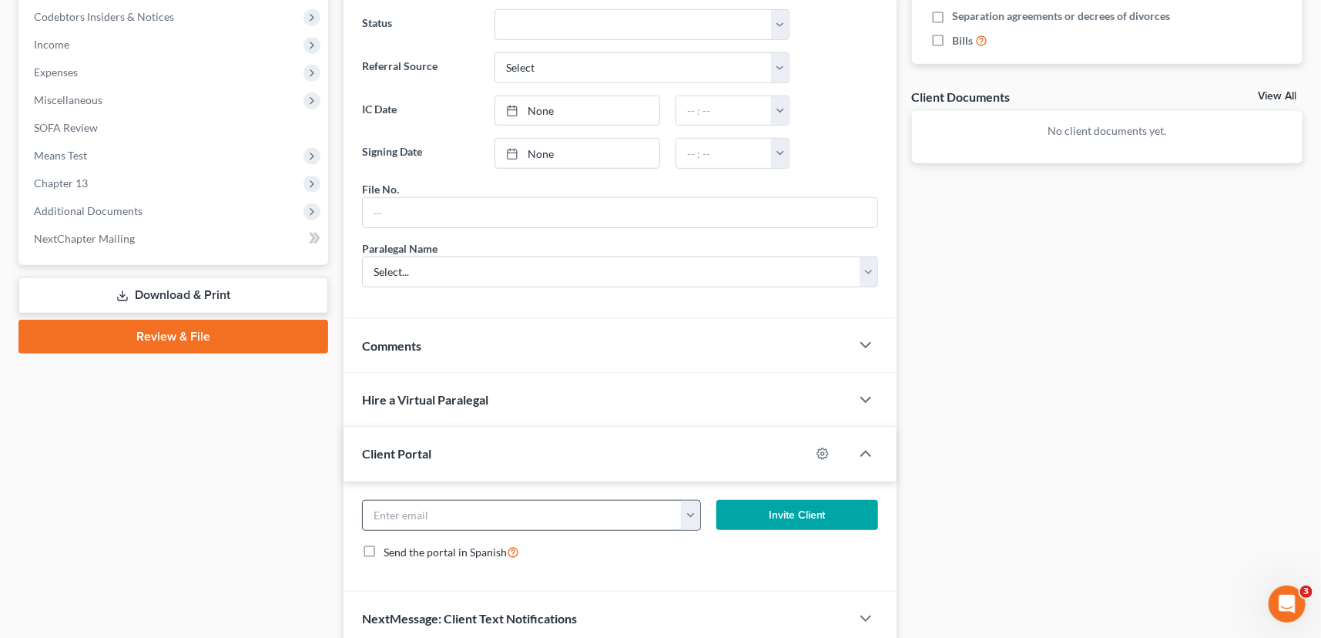
click at [385, 514] on input "email" at bounding box center [522, 515] width 319 height 29
type input "Laslton"
drag, startPoint x: 370, startPoint y: 511, endPoint x: 446, endPoint y: 509, distance: 75.5
click at [446, 509] on input "Laslton" at bounding box center [522, 515] width 319 height 29
type input "[EMAIL_ADDRESS][DOMAIN_NAME]"
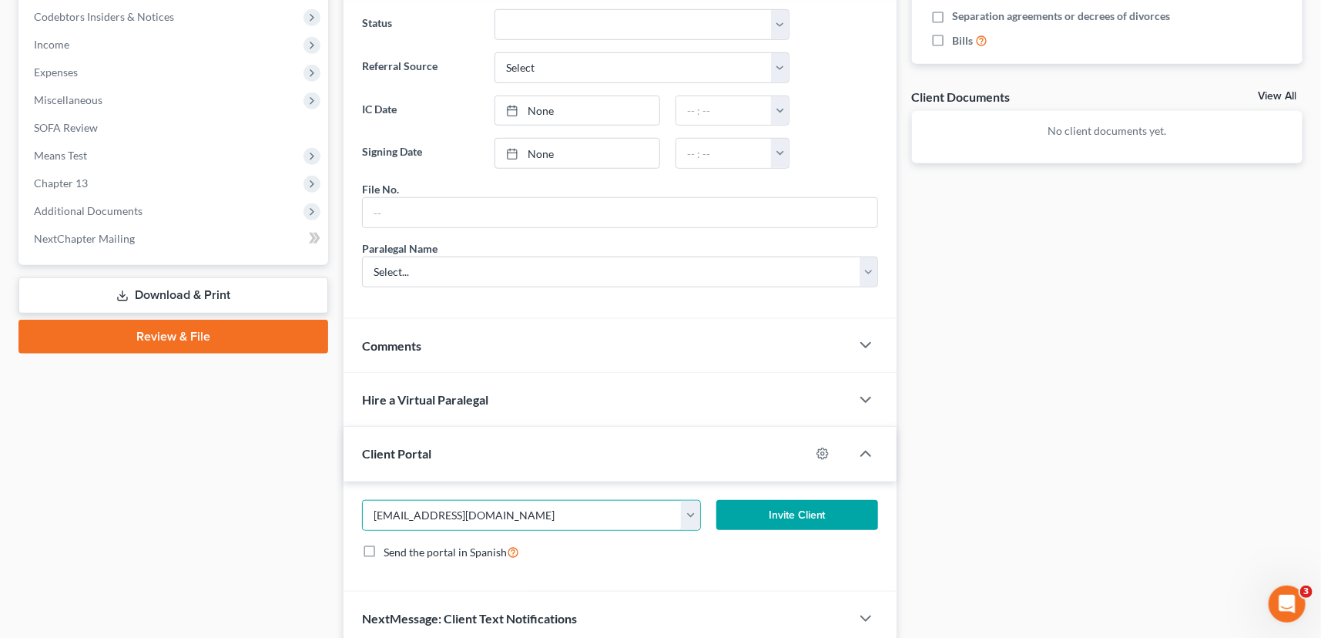
click at [791, 504] on button "Invite Client" at bounding box center [797, 515] width 162 height 31
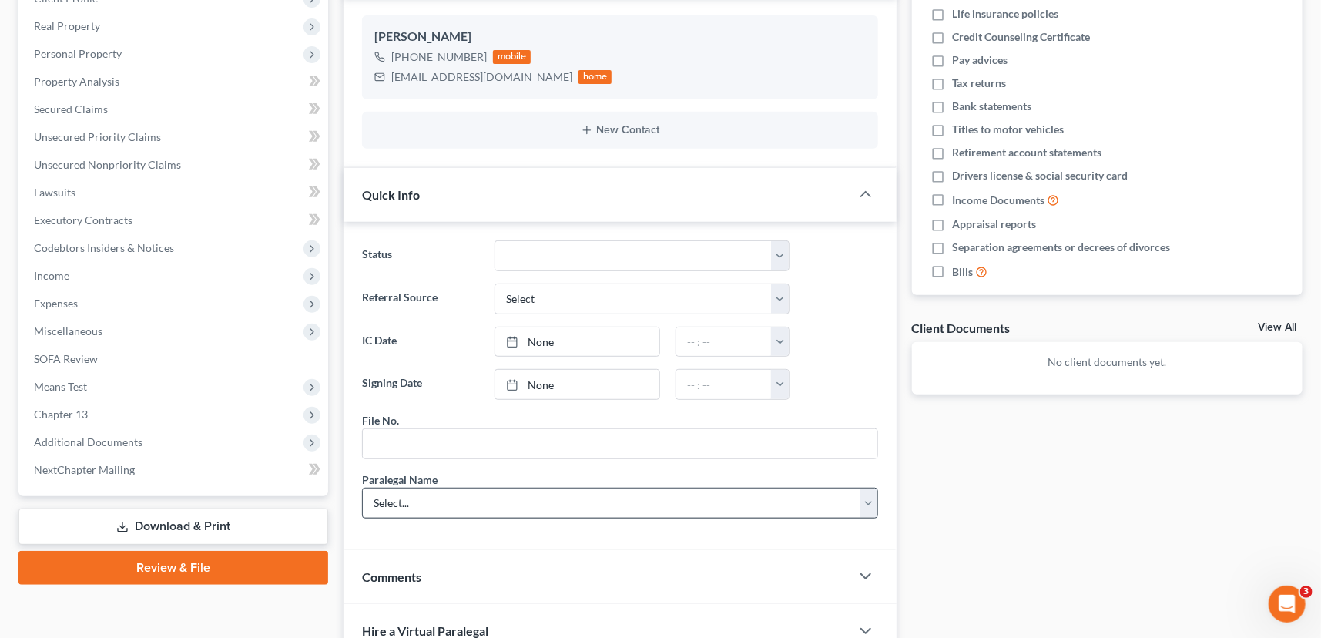
scroll to position [0, 0]
